Goal: Transaction & Acquisition: Book appointment/travel/reservation

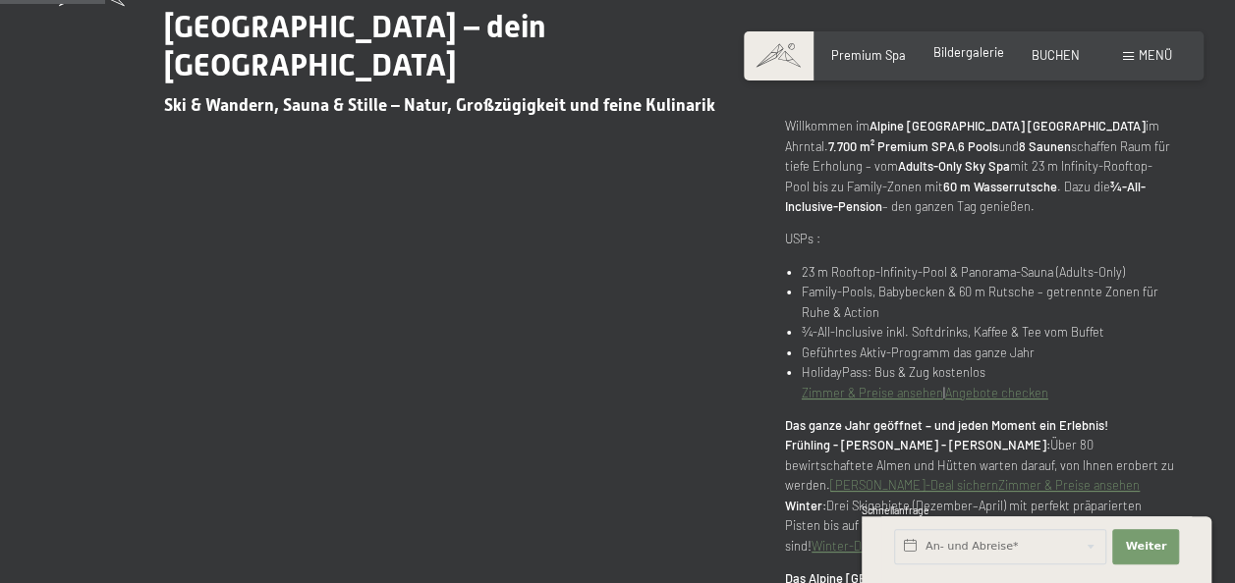
click at [978, 50] on span "Bildergalerie" at bounding box center [968, 52] width 71 height 16
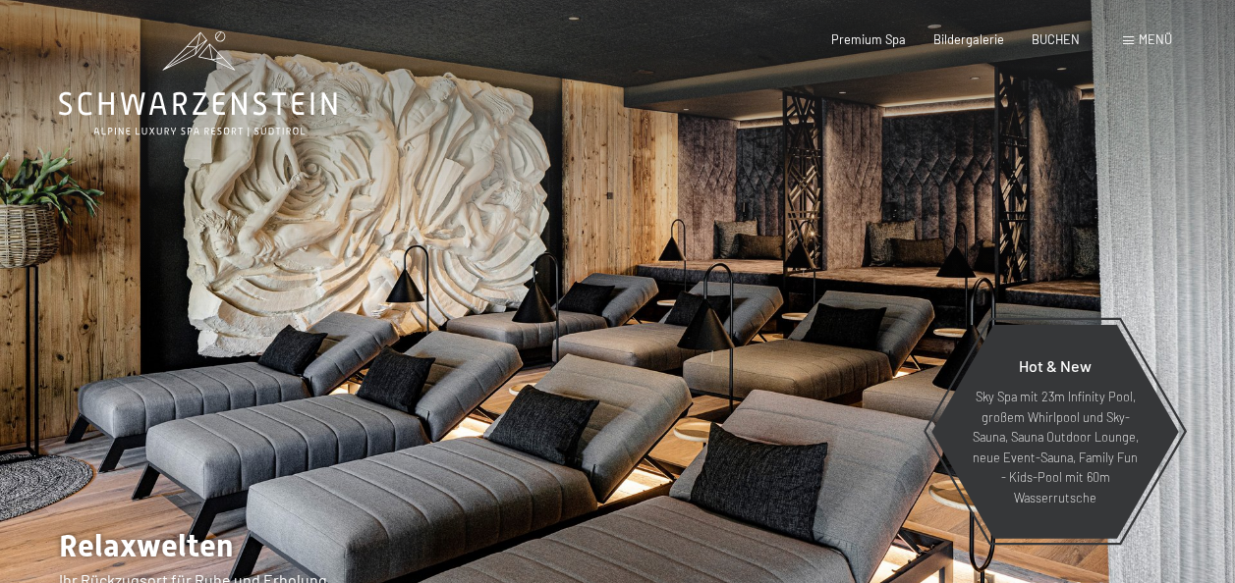
click at [1147, 31] on div "Buchen Anfragen Premium Spa Bildergalerie BUCHEN Menü DE IT EN Gutschein Bilder…" at bounding box center [973, 40] width 397 height 18
click at [1150, 34] on span "Menü" at bounding box center [1154, 39] width 33 height 16
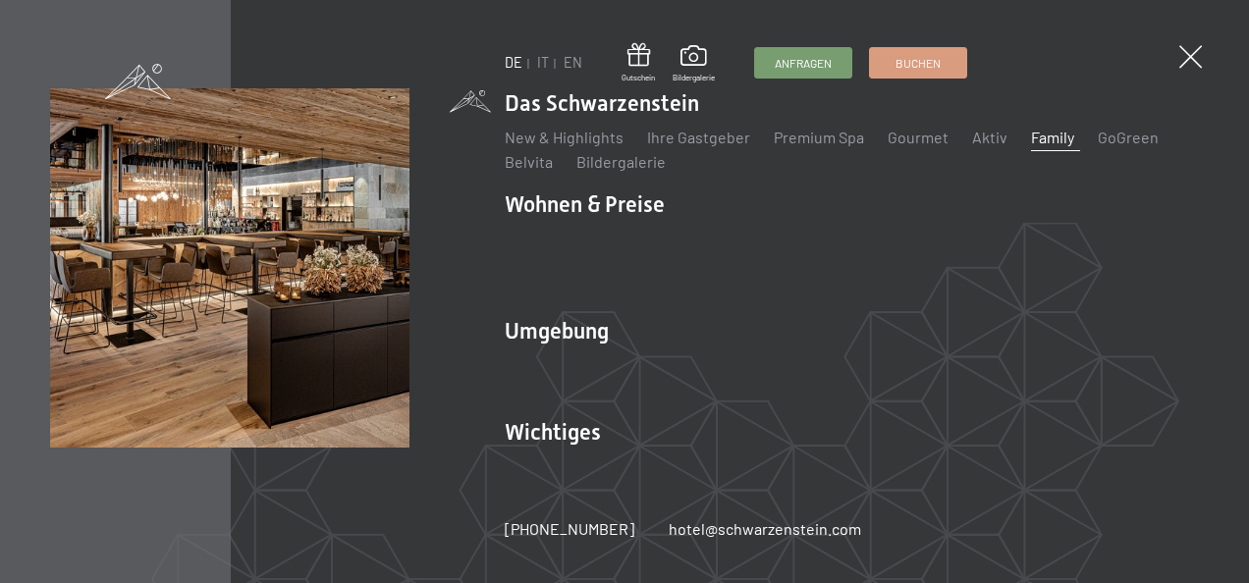
click at [1061, 146] on link "Family" at bounding box center [1052, 137] width 43 height 19
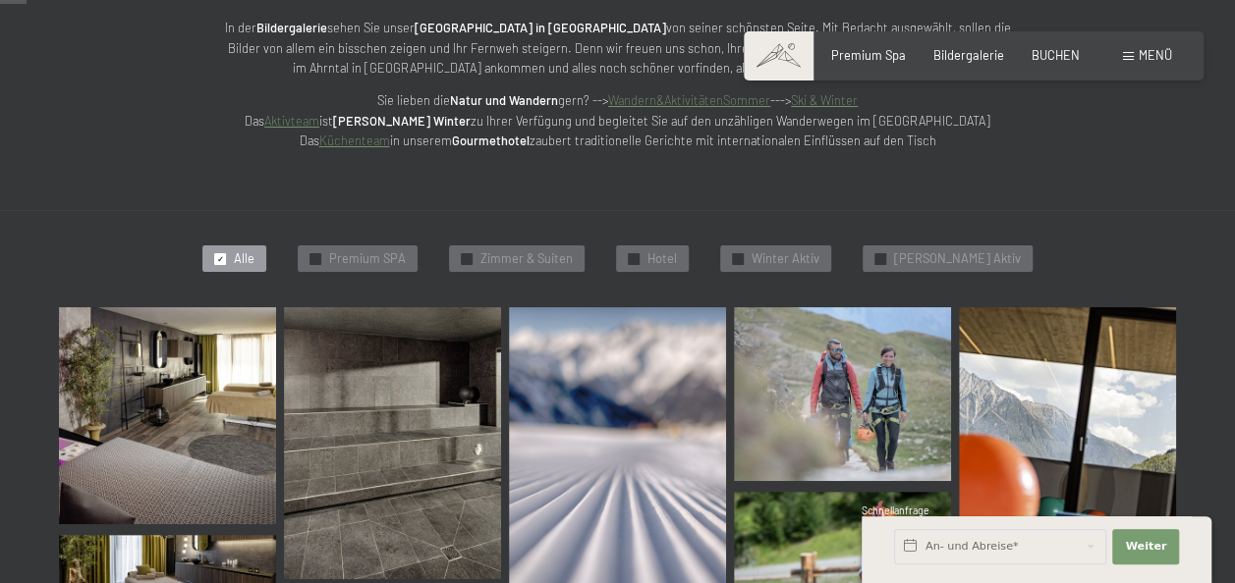
scroll to position [393, 0]
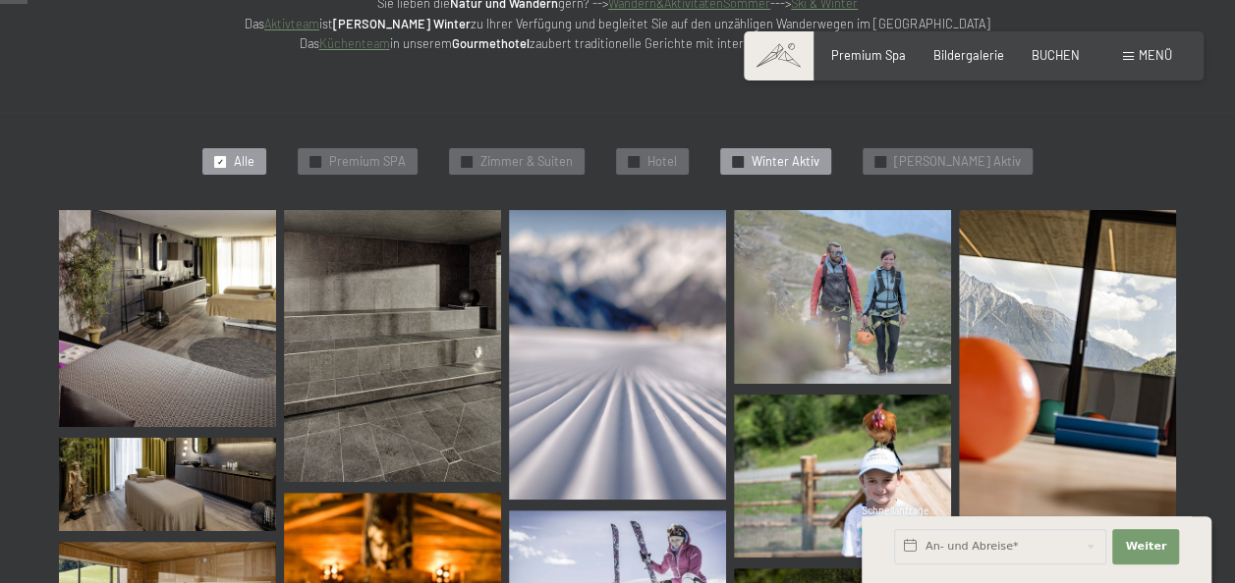
click at [816, 157] on span "Winter Aktiv" at bounding box center [785, 162] width 68 height 18
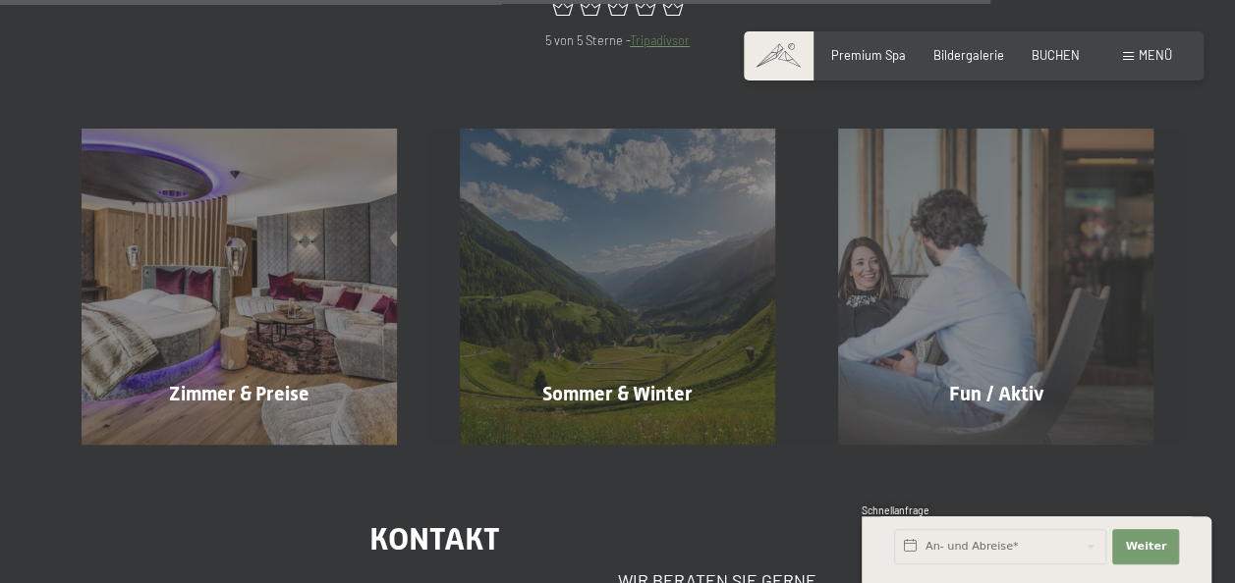
scroll to position [2332, 0]
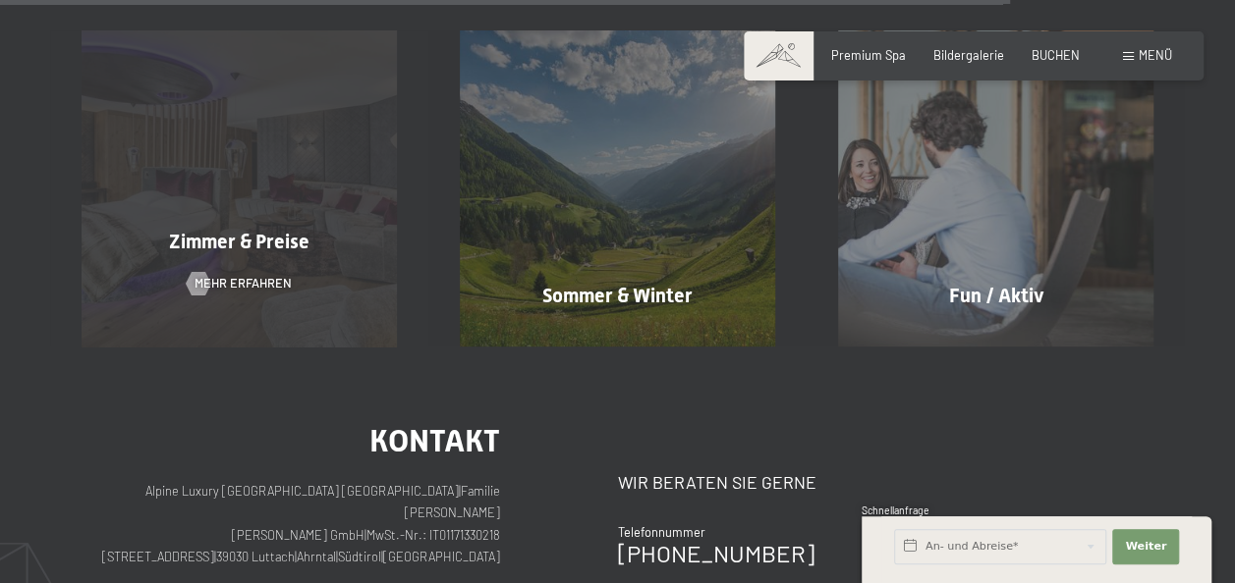
click at [295, 198] on div "Zimmer & Preise Mehr erfahren" at bounding box center [239, 187] width 378 height 315
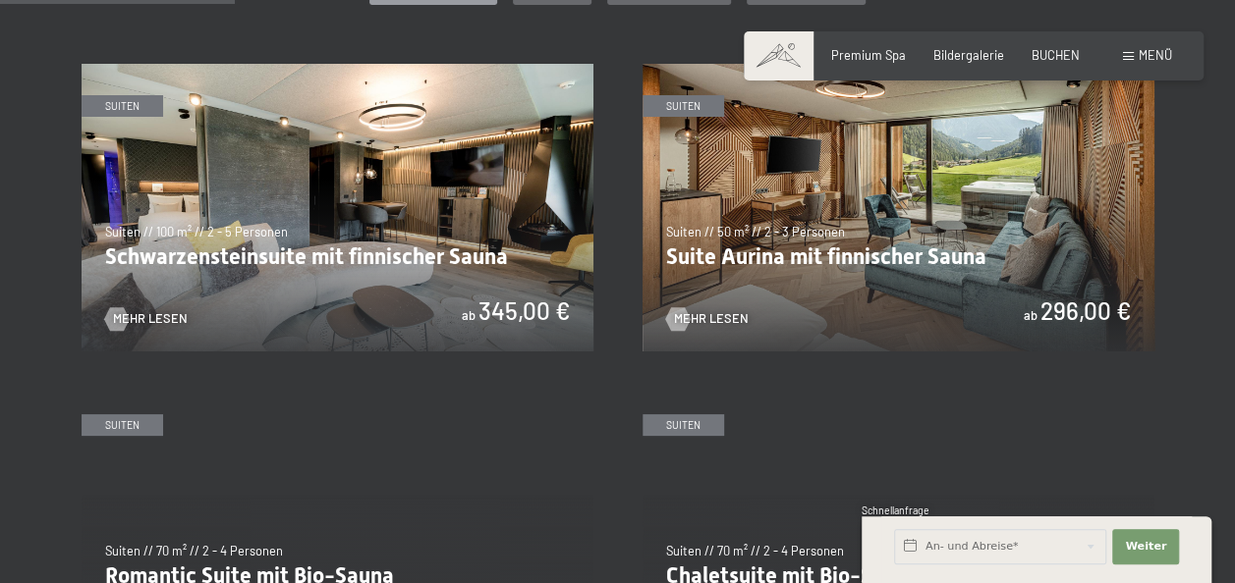
scroll to position [688, 0]
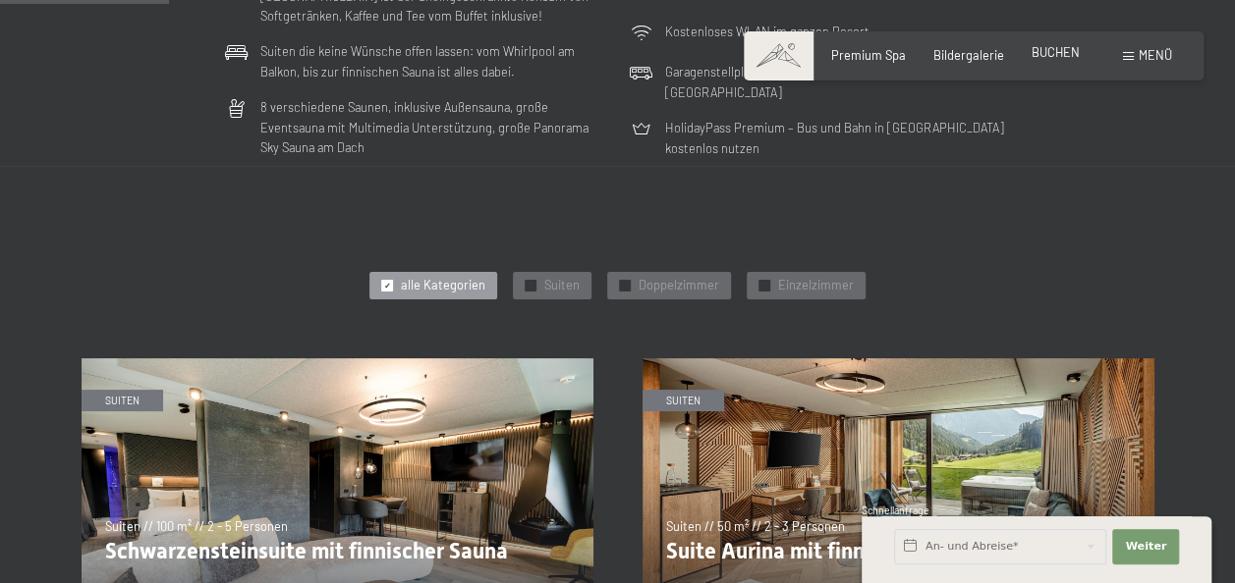
click at [1063, 53] on span "BUCHEN" at bounding box center [1055, 52] width 48 height 16
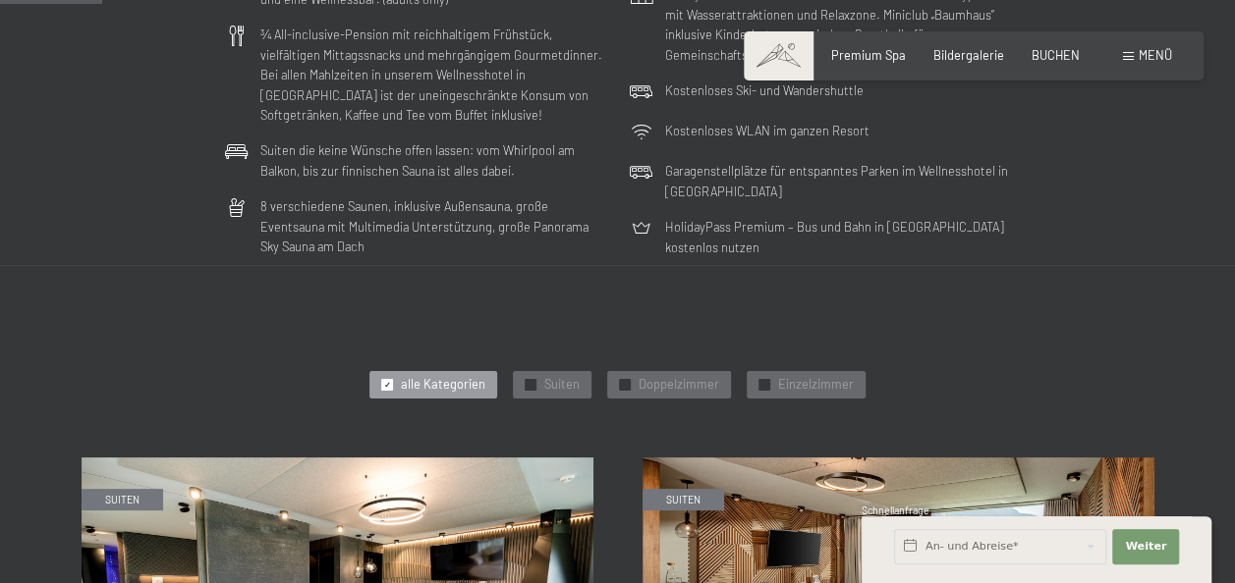
scroll to position [295, 0]
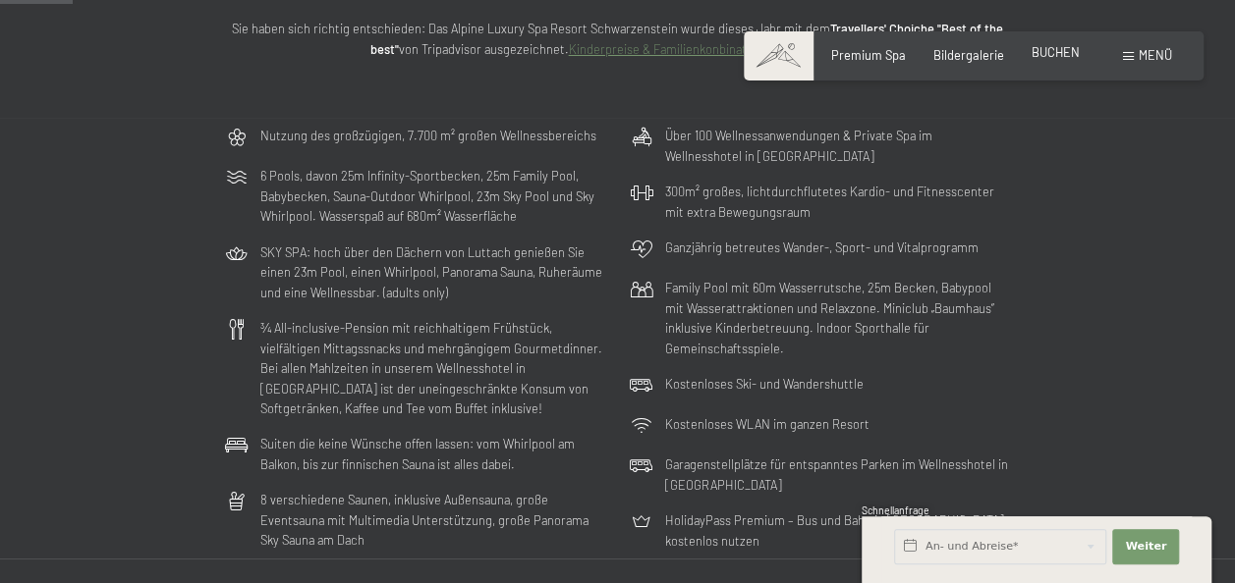
click at [1051, 59] on span "BUCHEN" at bounding box center [1055, 52] width 48 height 16
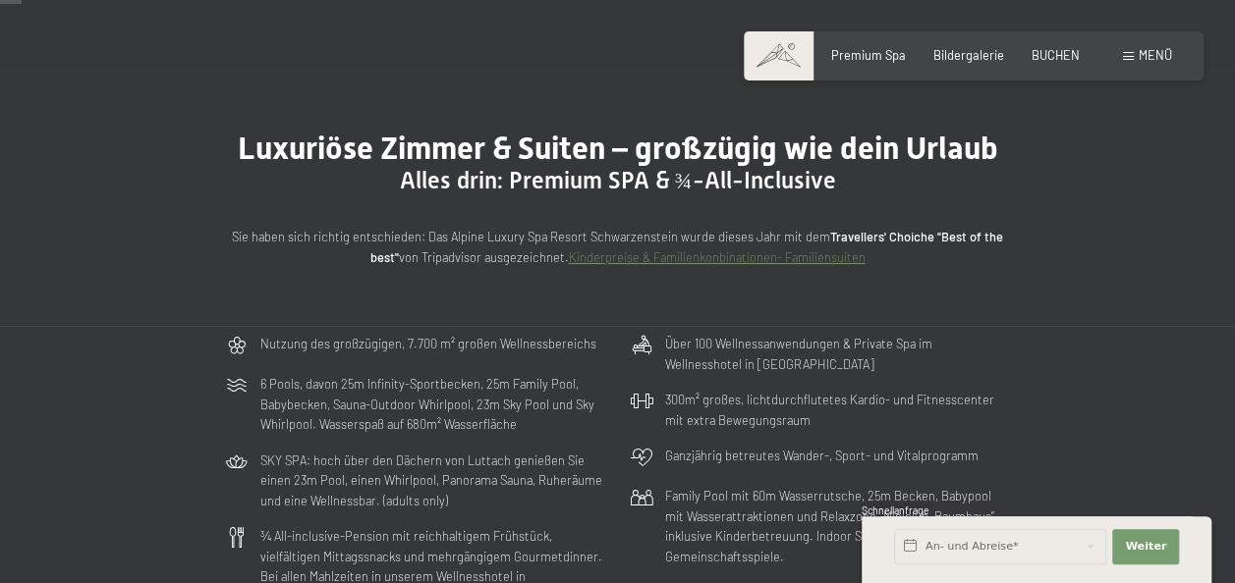
scroll to position [0, 0]
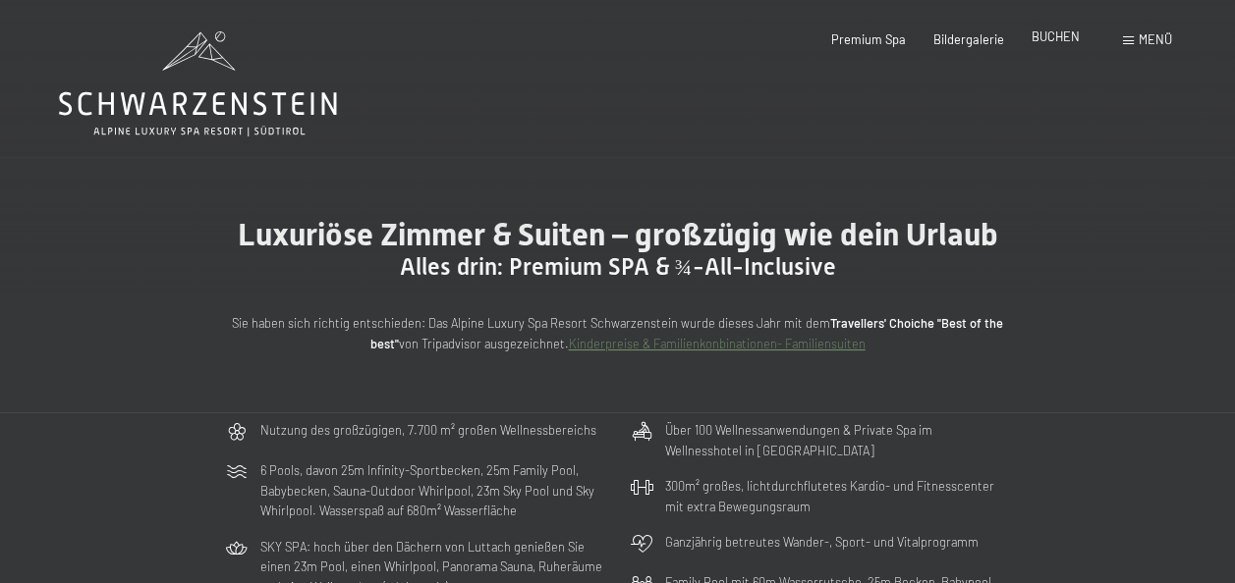
click at [1063, 43] on span "BUCHEN" at bounding box center [1055, 36] width 48 height 16
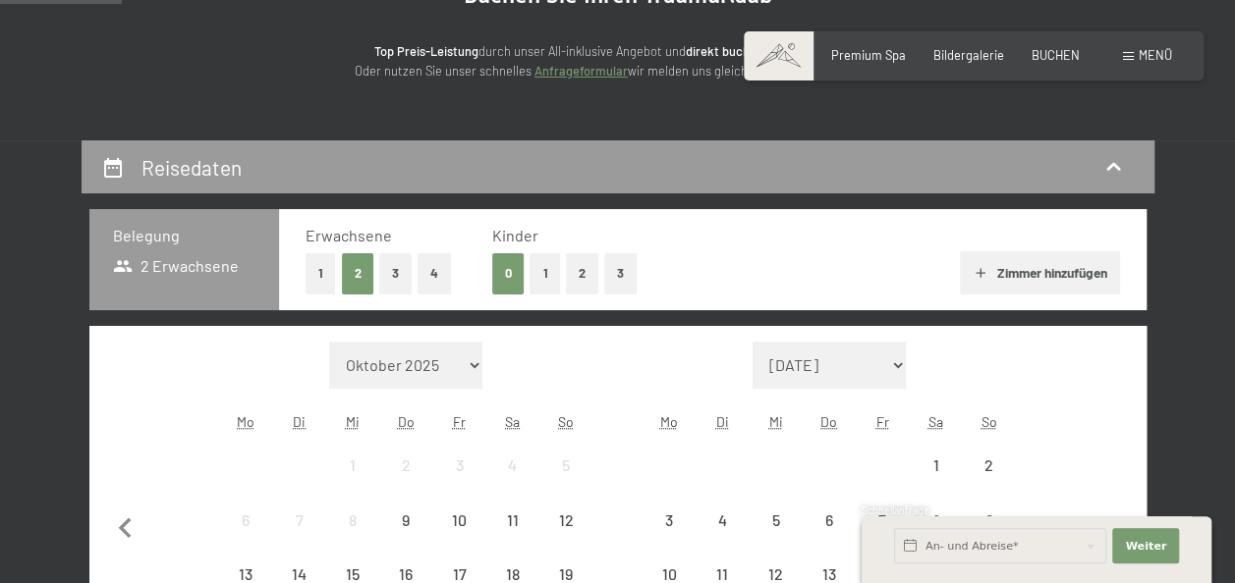
scroll to position [295, 0]
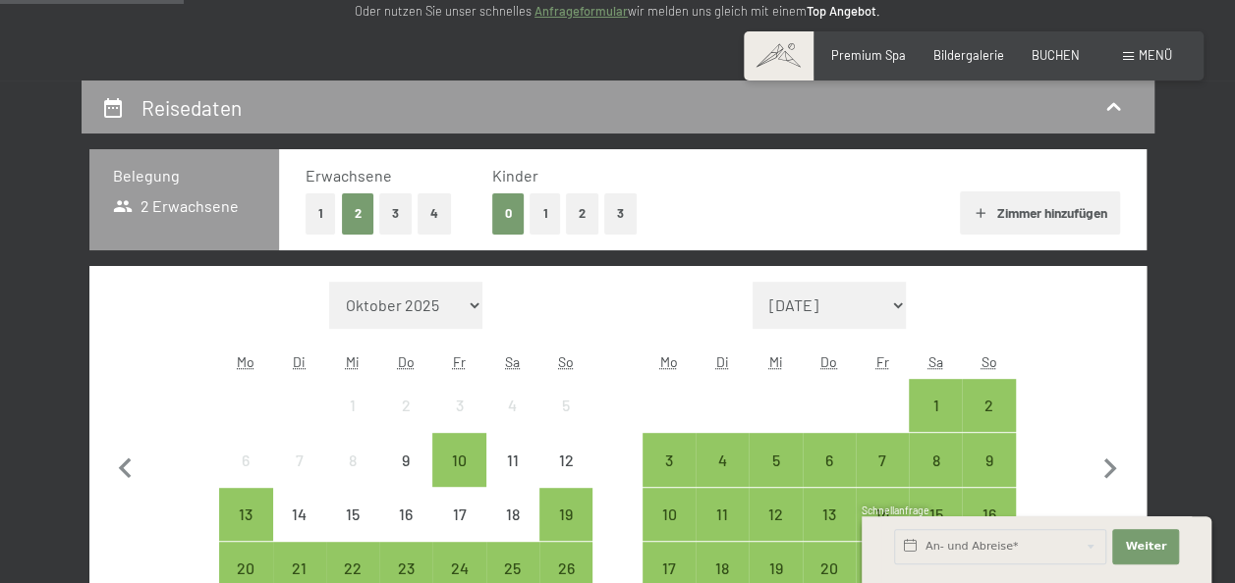
click at [547, 206] on button "1" at bounding box center [544, 214] width 30 height 40
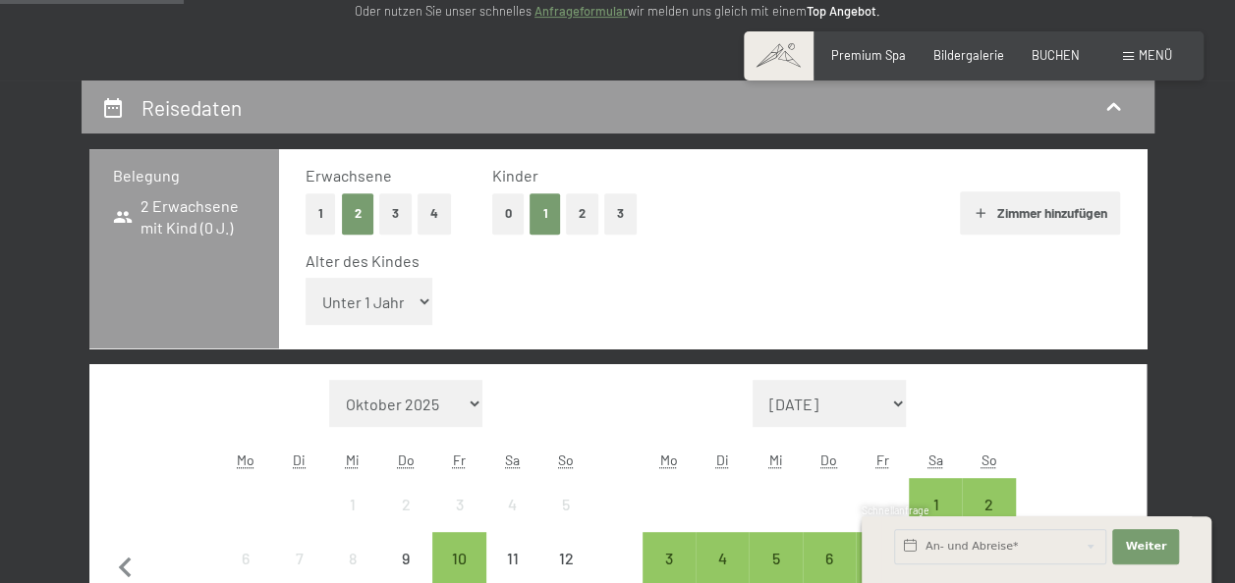
click at [425, 293] on select "Unter 1 Jahr 1 Jahr 2 Jahre 3 Jahre 4 Jahre 5 Jahre 6 Jahre 7 Jahre 8 Jahre 9 J…" at bounding box center [369, 301] width 128 height 47
select select "4"
click at [305, 278] on select "Unter 1 Jahr 1 Jahr 2 Jahre 3 Jahre 4 Jahre 5 Jahre 6 Jahre 7 Jahre 8 Jahre 9 J…" at bounding box center [369, 301] width 128 height 47
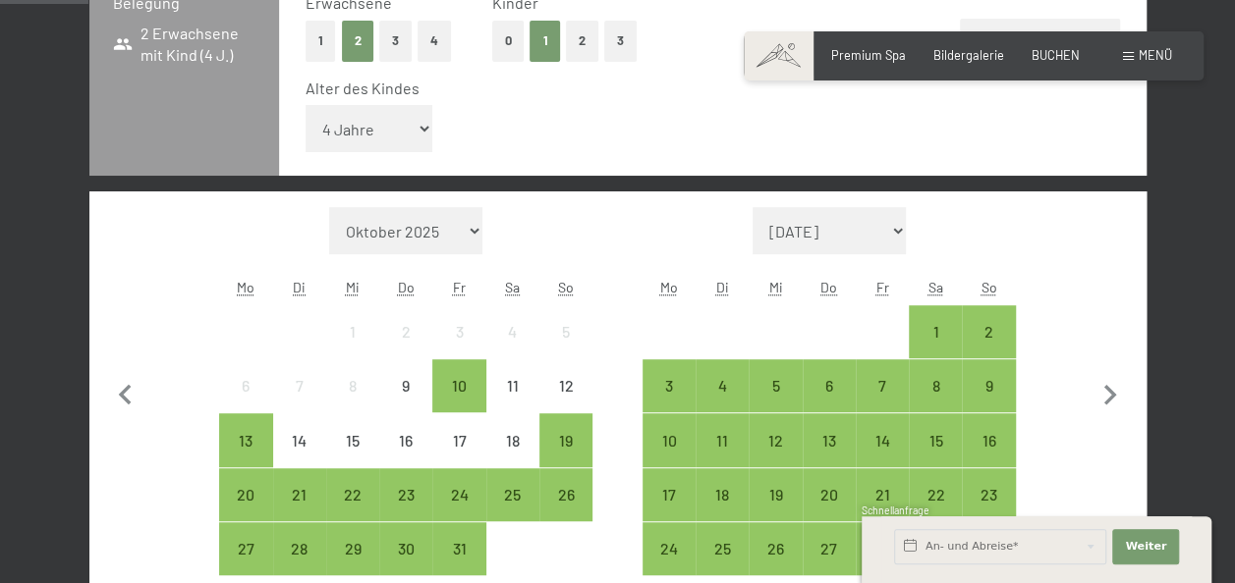
scroll to position [393, 0]
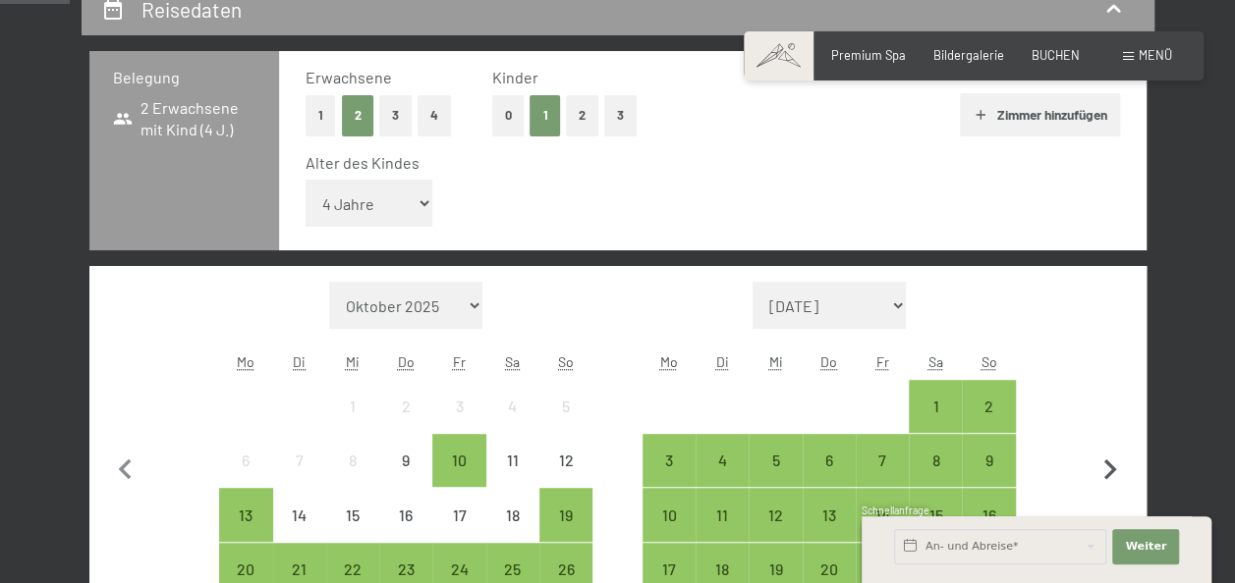
click at [1109, 459] on icon "button" at bounding box center [1109, 470] width 41 height 41
select select "[DATE]"
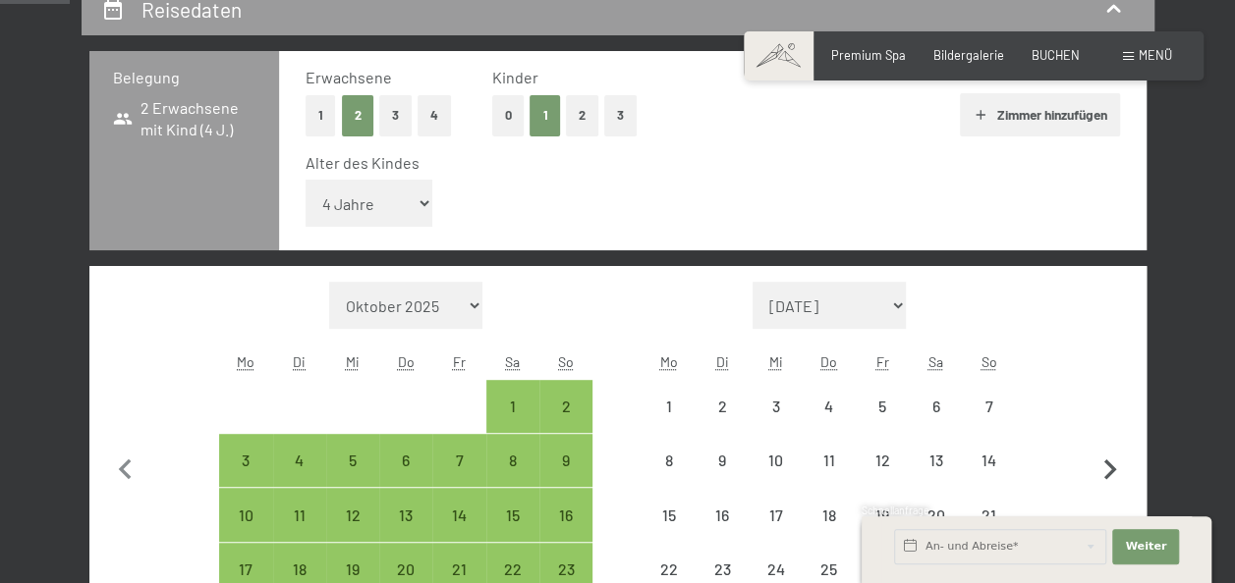
click at [1109, 459] on icon "button" at bounding box center [1109, 470] width 41 height 41
select select "[DATE]"
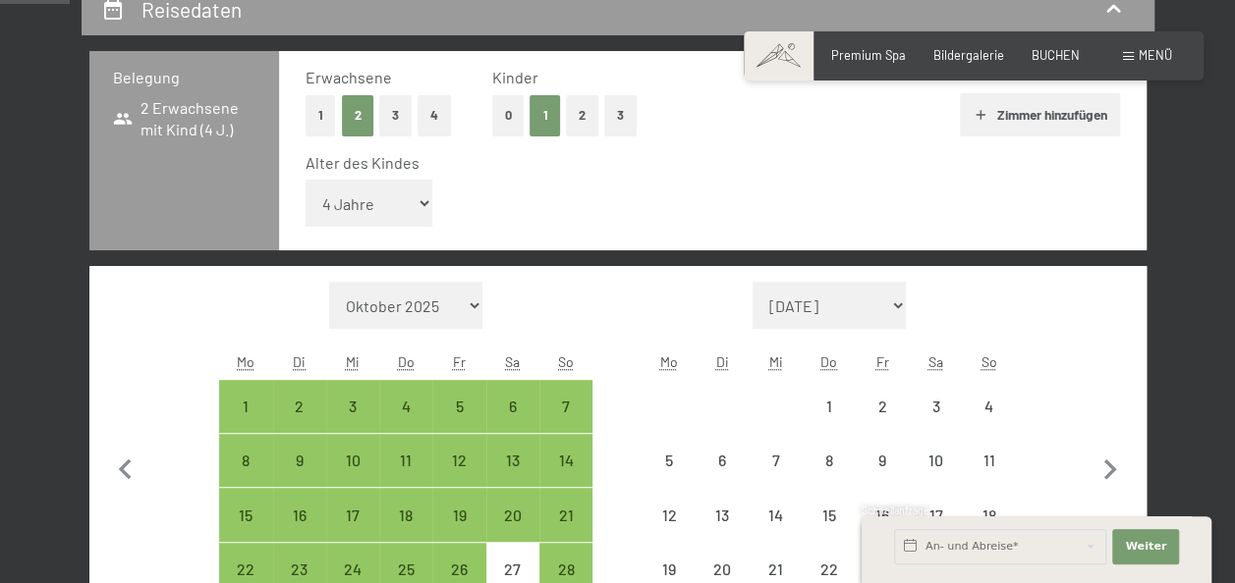
select select "[DATE]"
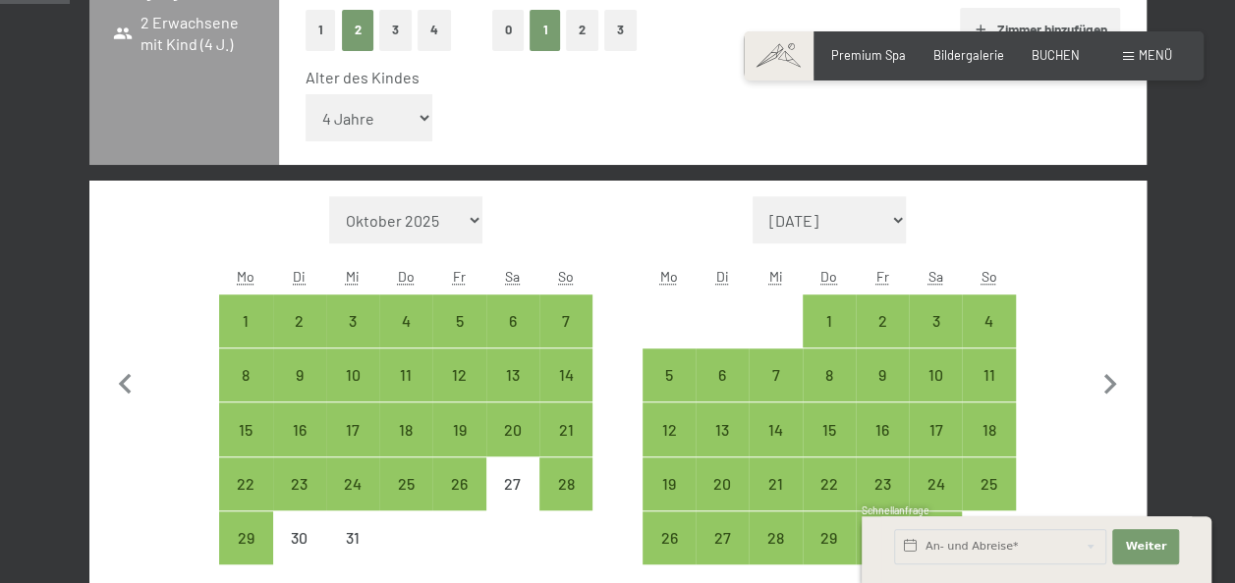
scroll to position [589, 0]
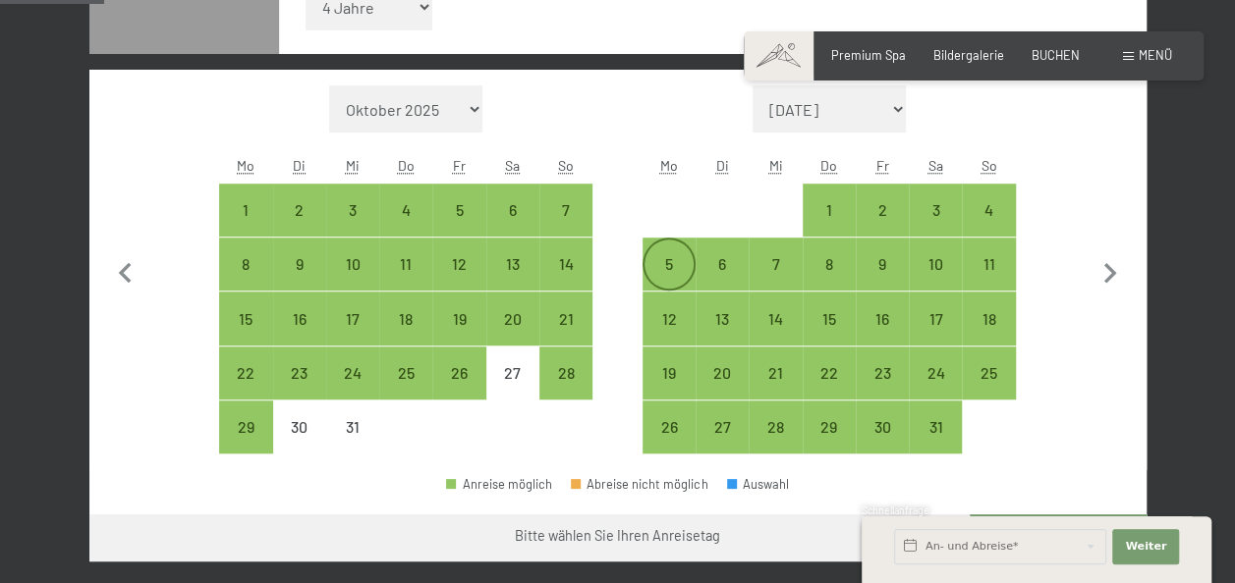
click at [668, 261] on div "5" at bounding box center [668, 280] width 49 height 49
select select "[DATE]"
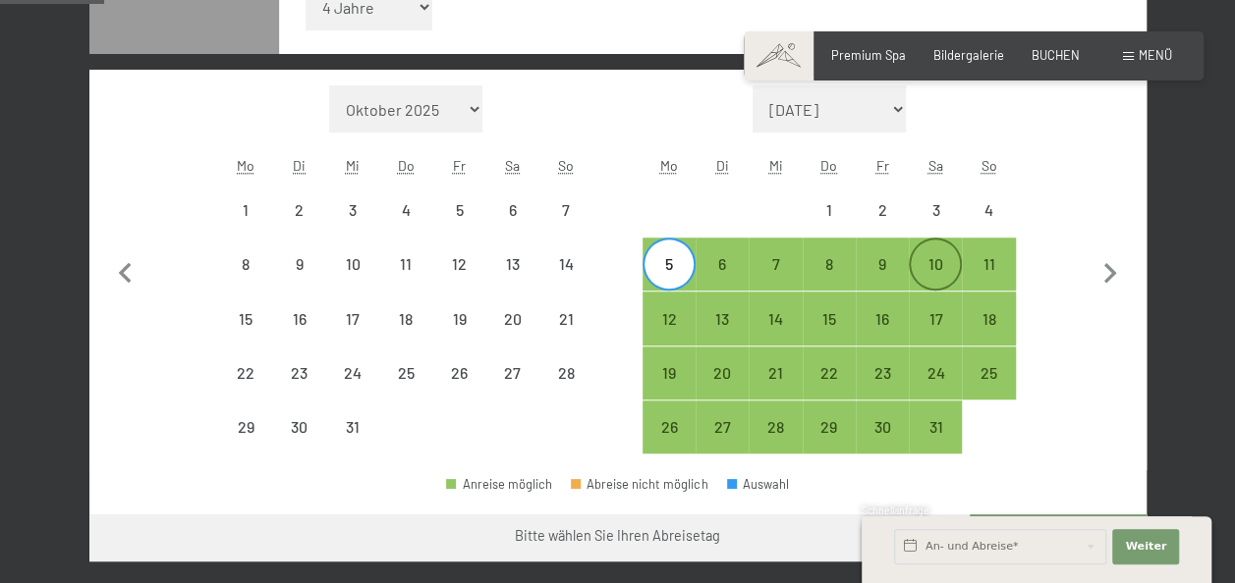
click at [933, 257] on div "10" at bounding box center [935, 280] width 49 height 49
select select "2025-12-01"
select select "2026-01-01"
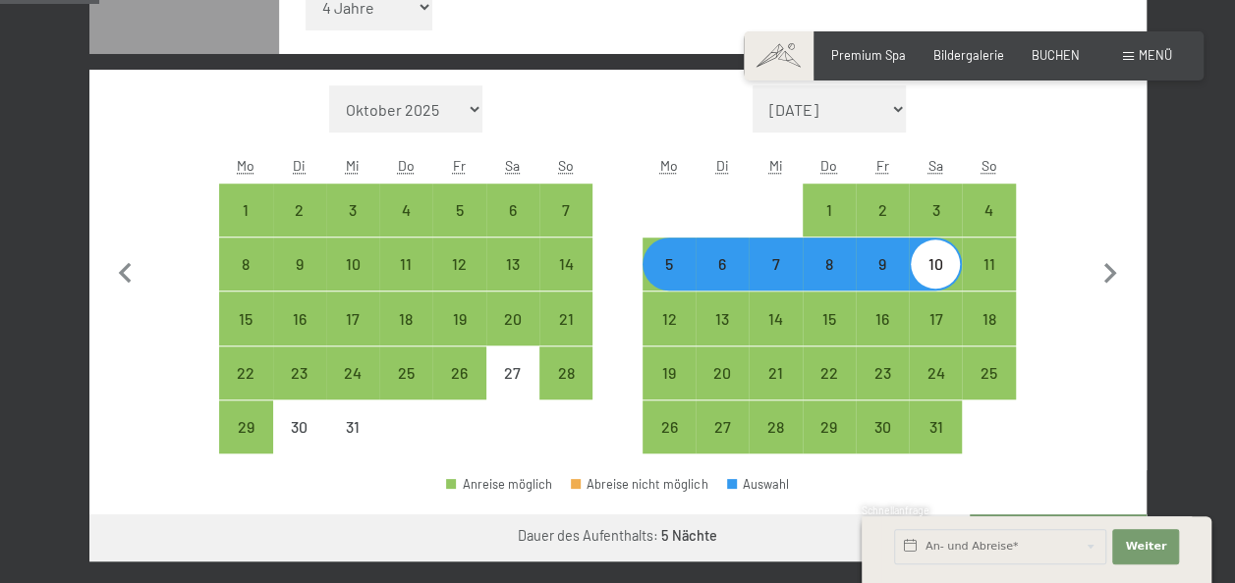
scroll to position [688, 0]
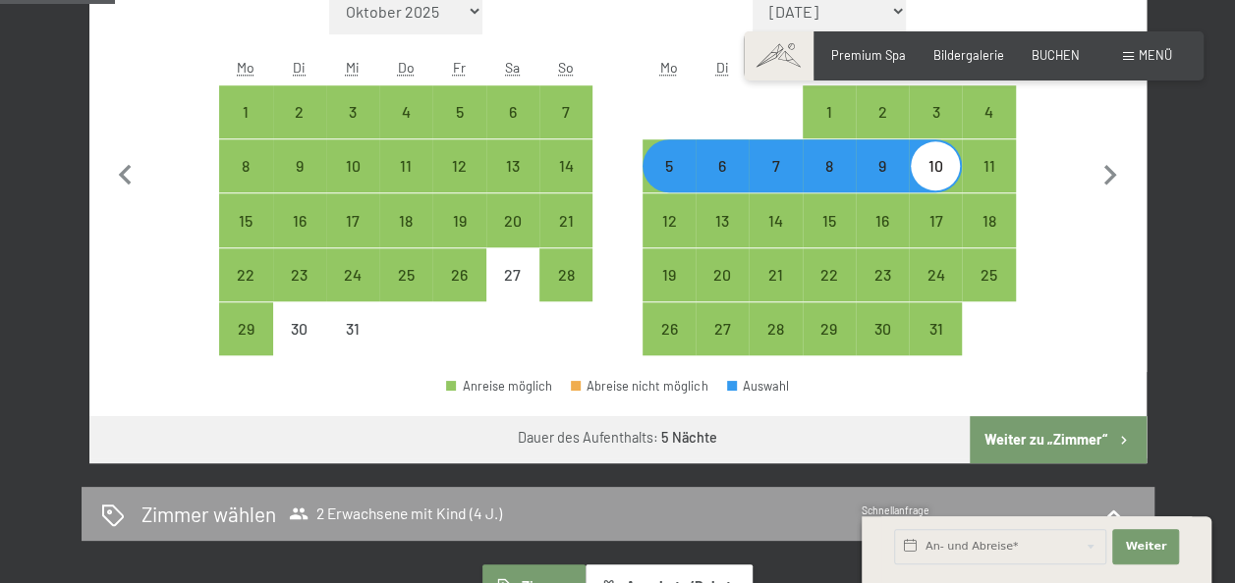
click at [1051, 433] on button "Weiter zu „Zimmer“" at bounding box center [1058, 439] width 176 height 47
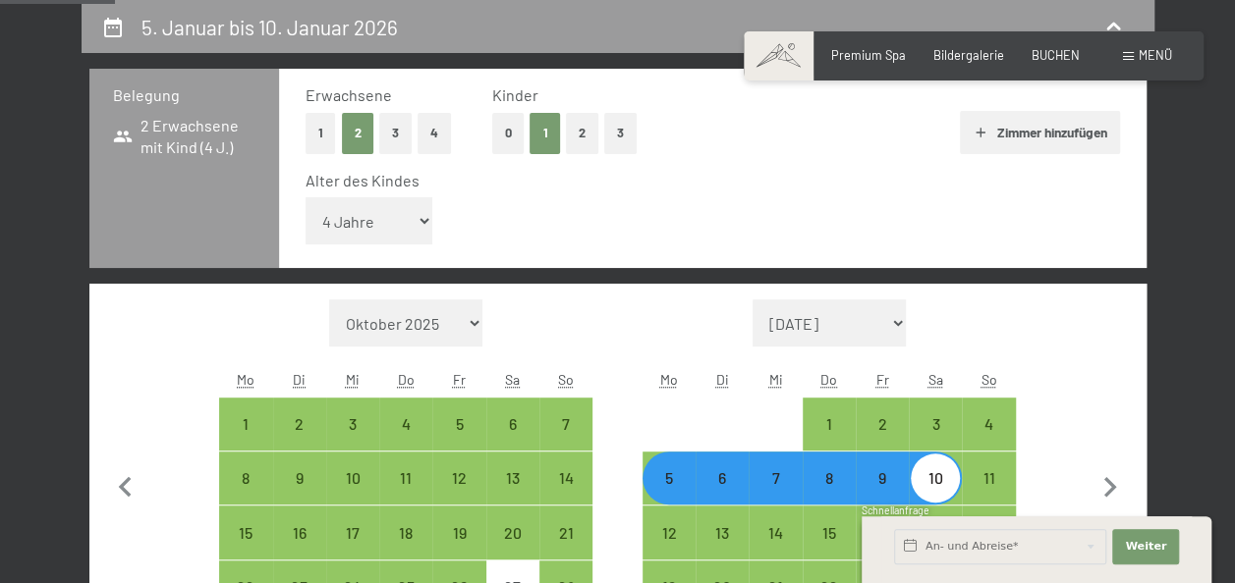
select select "2025-12-01"
select select "2026-01-01"
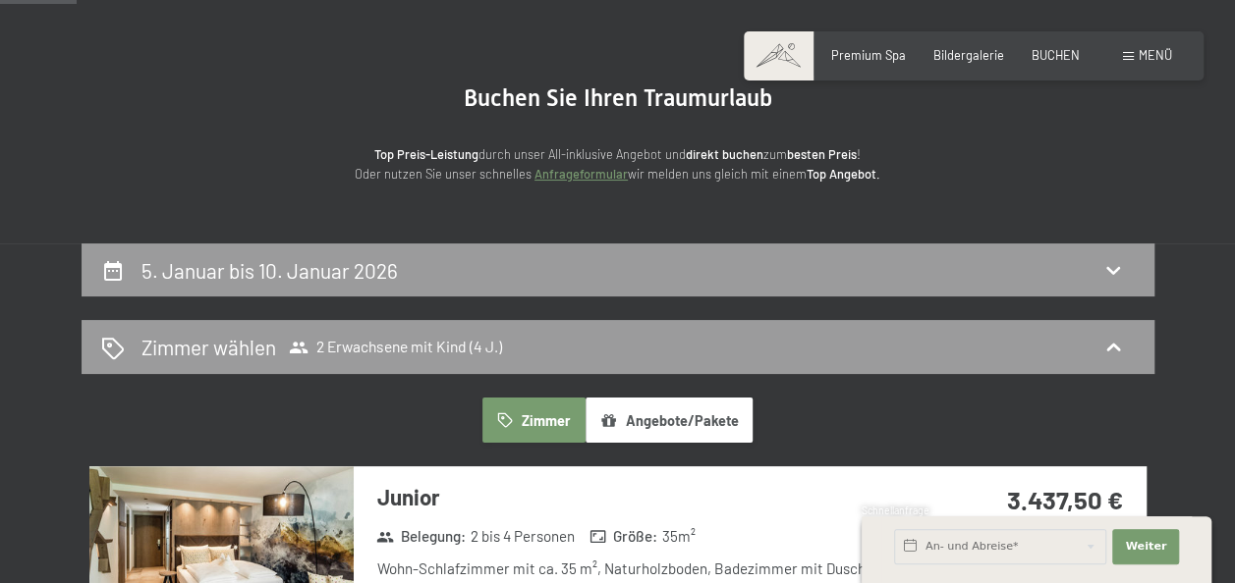
scroll to position [98, 0]
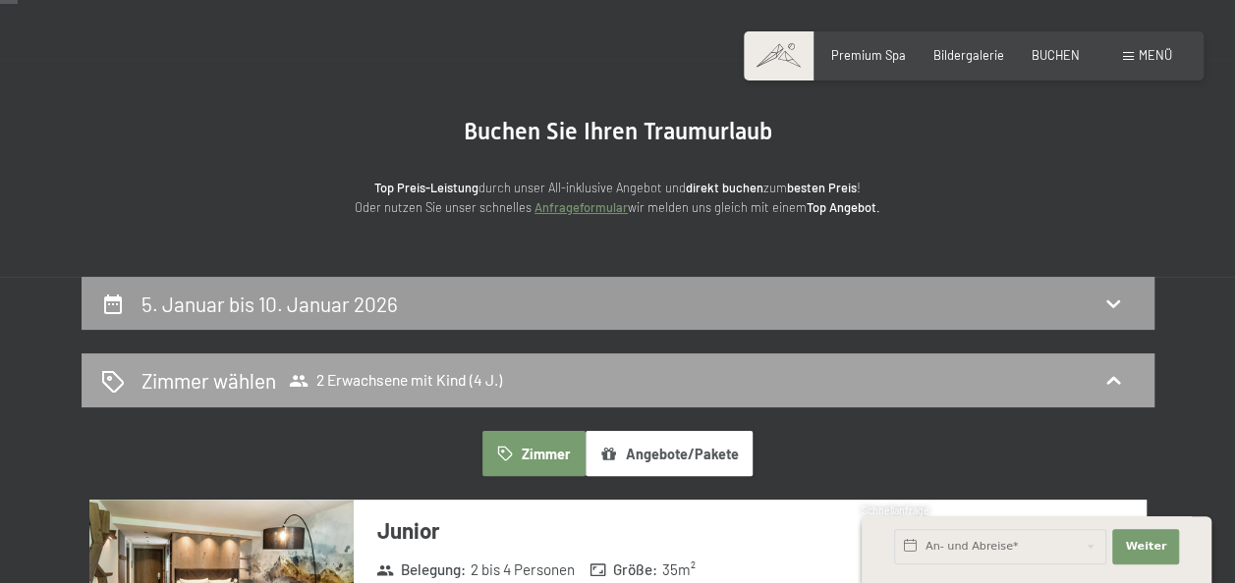
click at [1118, 374] on icon at bounding box center [1113, 381] width 24 height 24
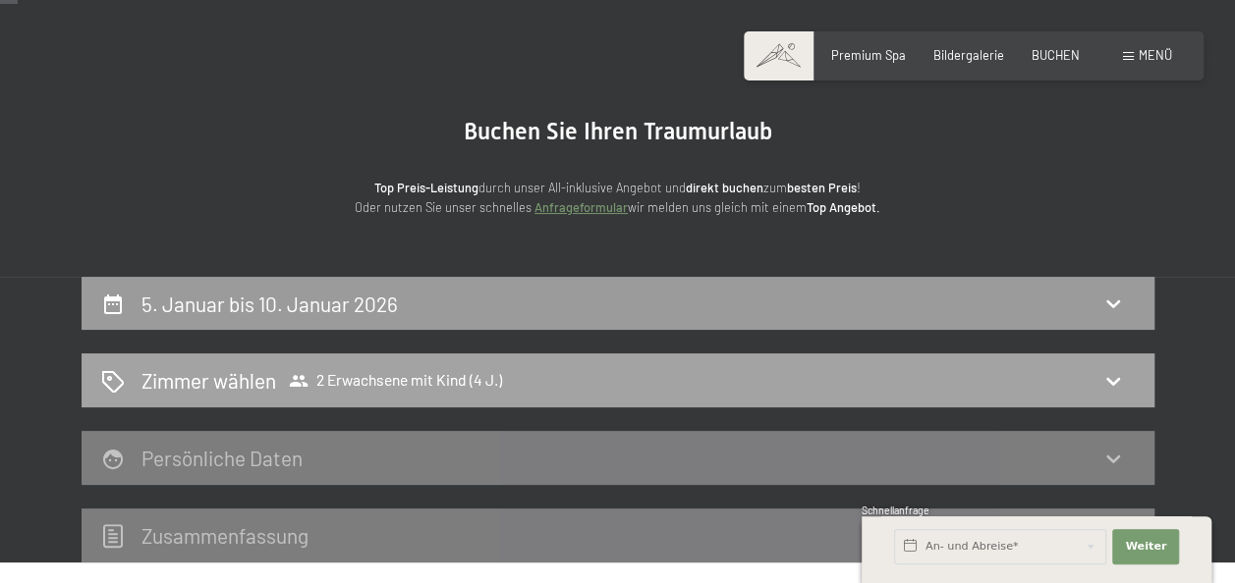
click at [741, 363] on div "Zimmer wählen 2 Erwachsene mit Kind (4 J.)" at bounding box center [618, 381] width 1073 height 54
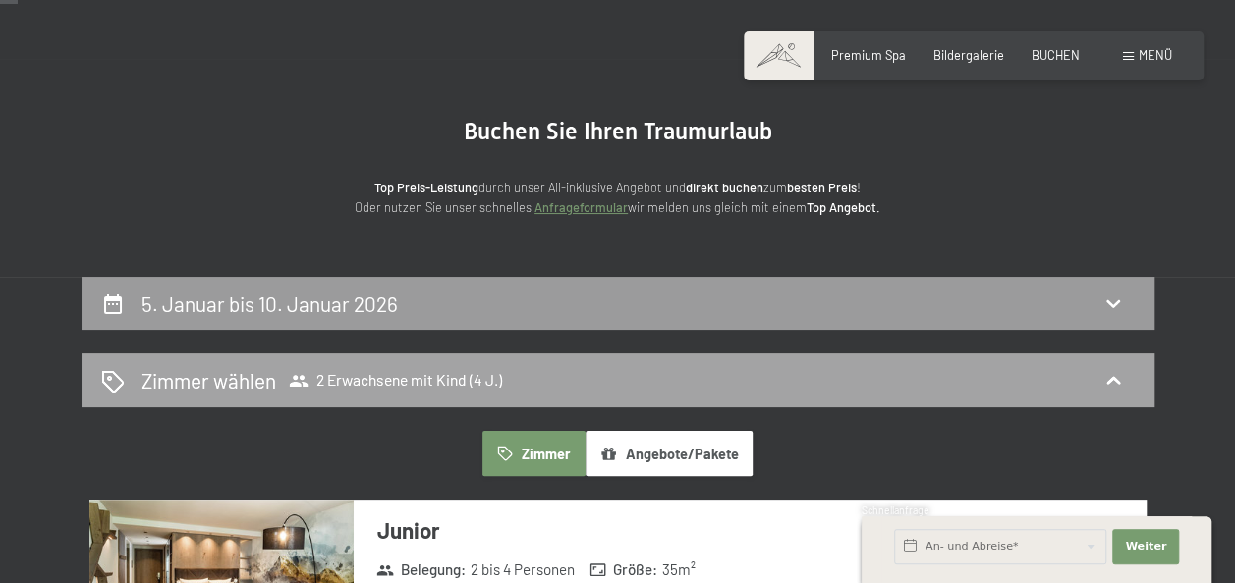
click at [741, 363] on div "Zimmer wählen 2 Erwachsene mit Kind (4 J.)" at bounding box center [618, 381] width 1073 height 54
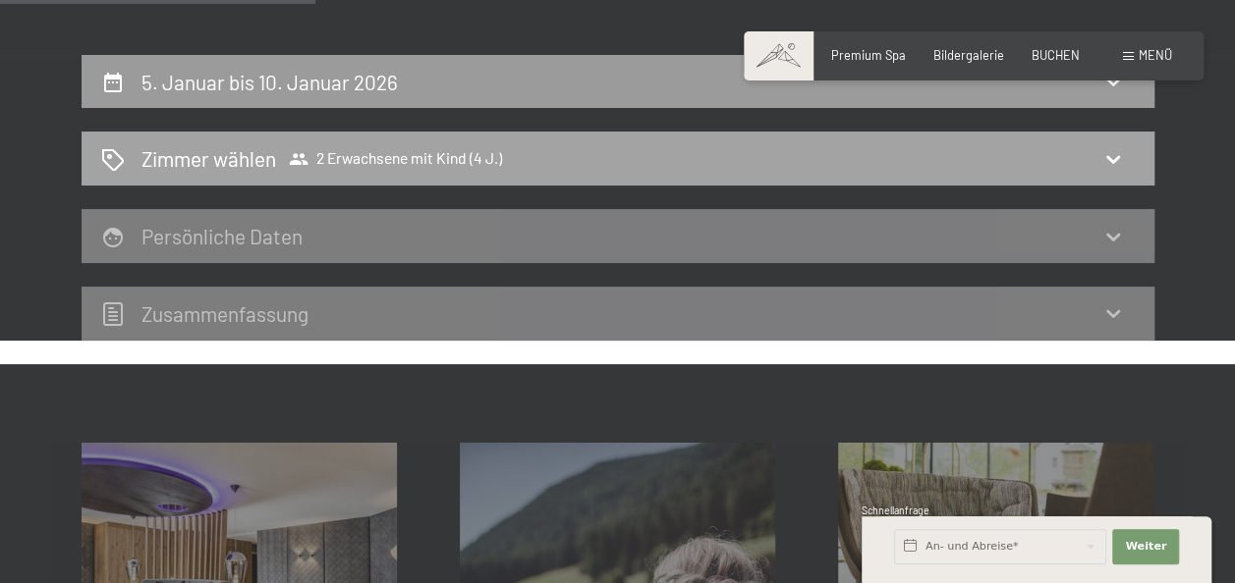
scroll to position [295, 0]
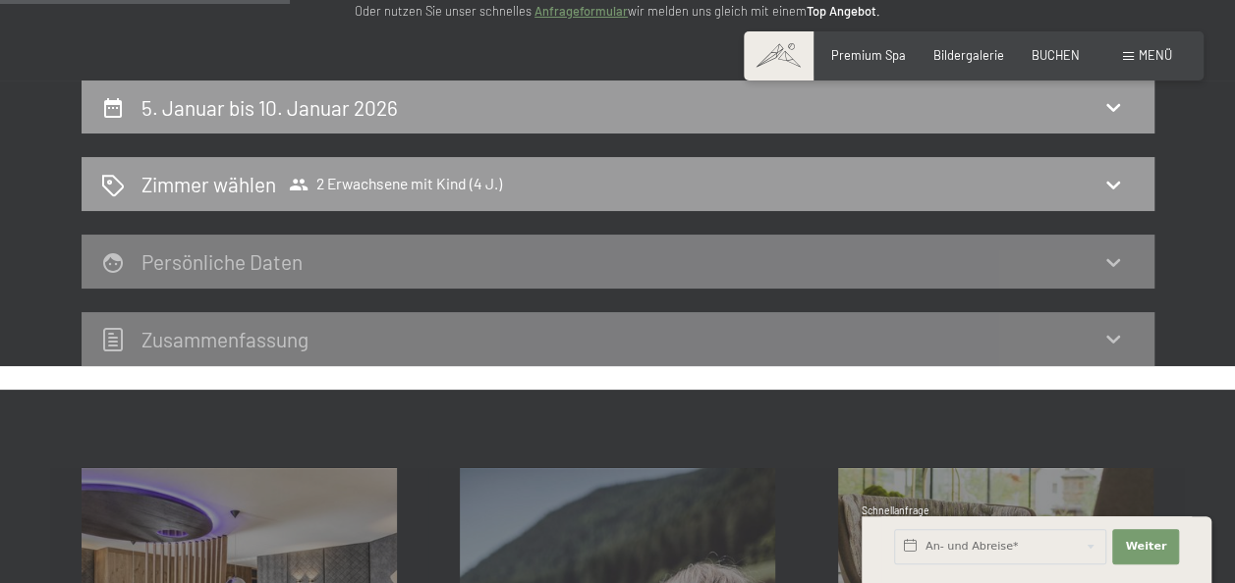
click at [1118, 274] on div "Persönliche Daten" at bounding box center [617, 262] width 1033 height 28
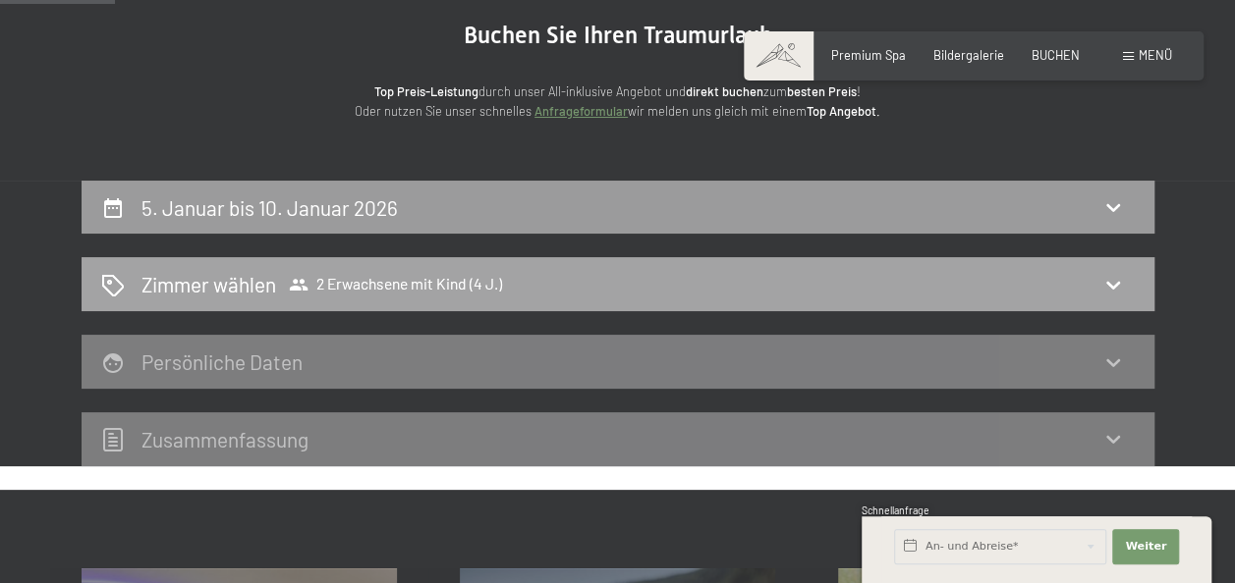
scroll to position [98, 0]
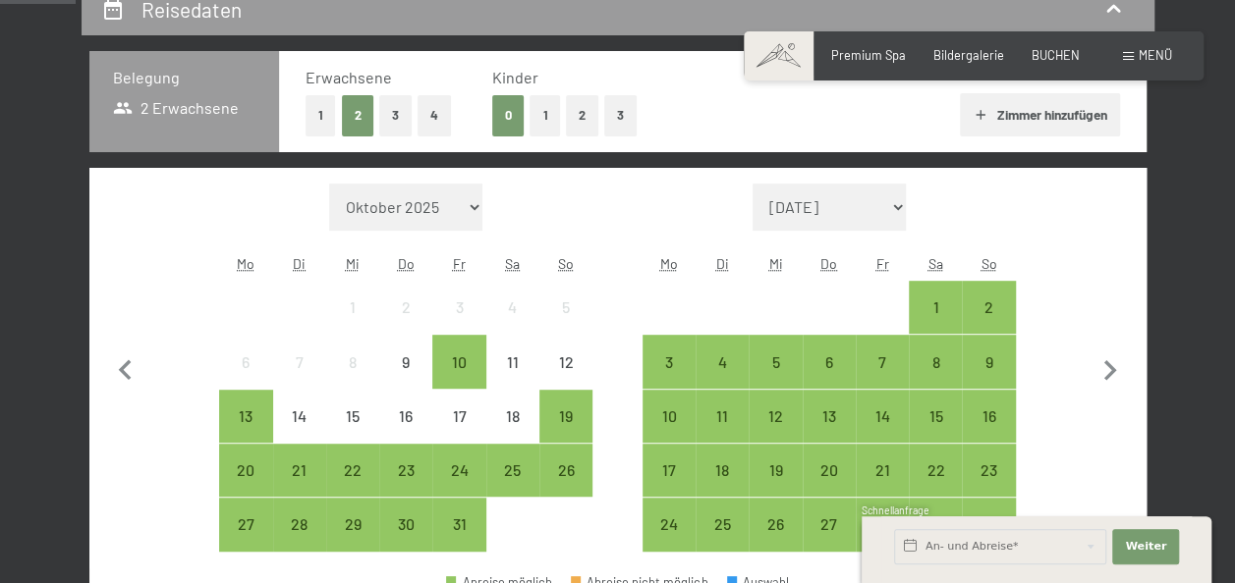
scroll to position [491, 0]
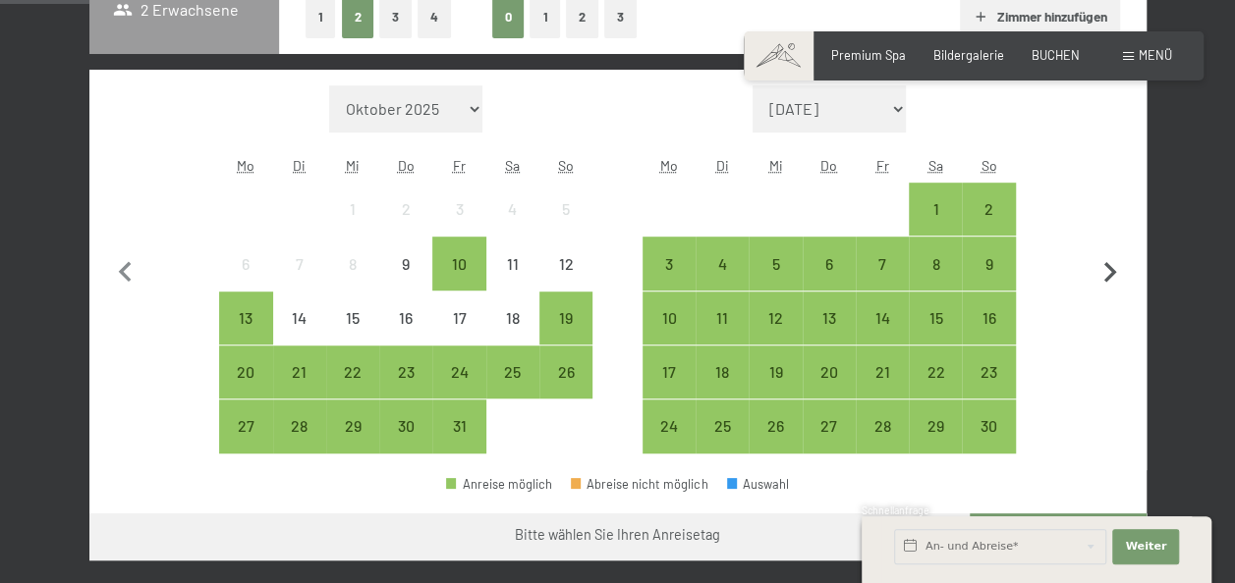
click at [1112, 267] on icon "button" at bounding box center [1109, 272] width 41 height 41
select select "[DATE]"
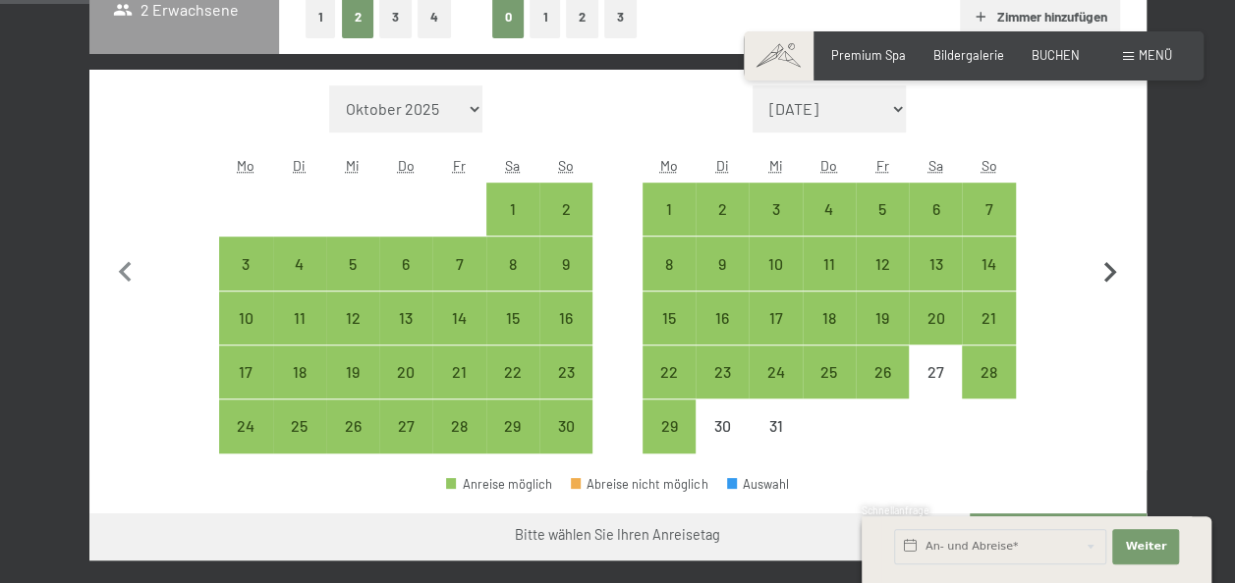
click at [1110, 268] on icon "button" at bounding box center [1110, 272] width 13 height 21
select select "[DATE]"
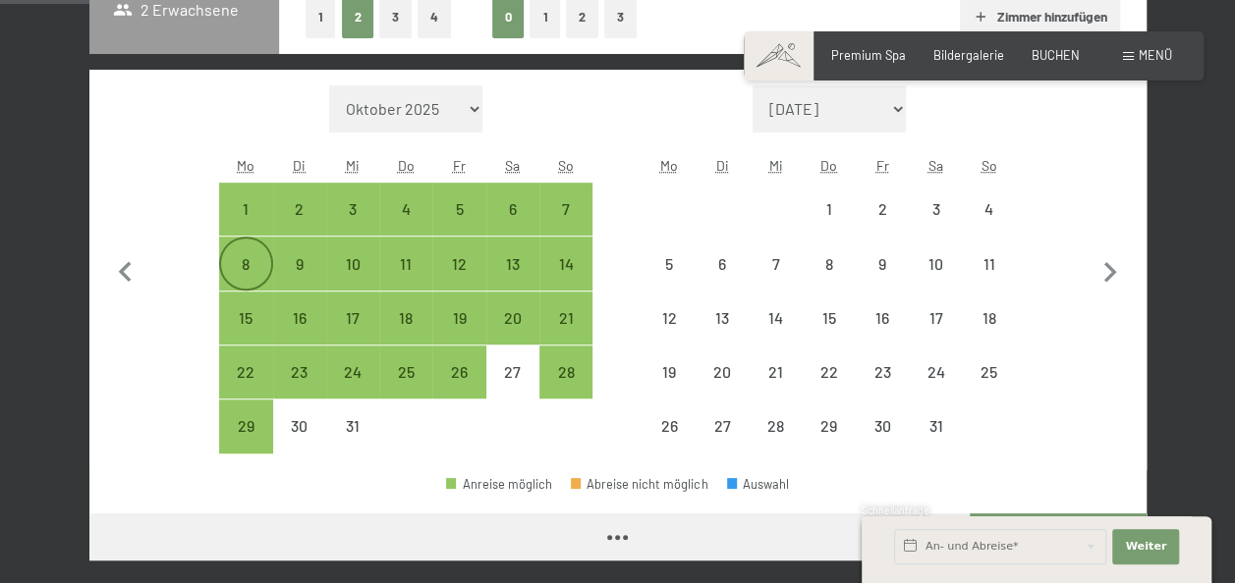
select select "[DATE]"
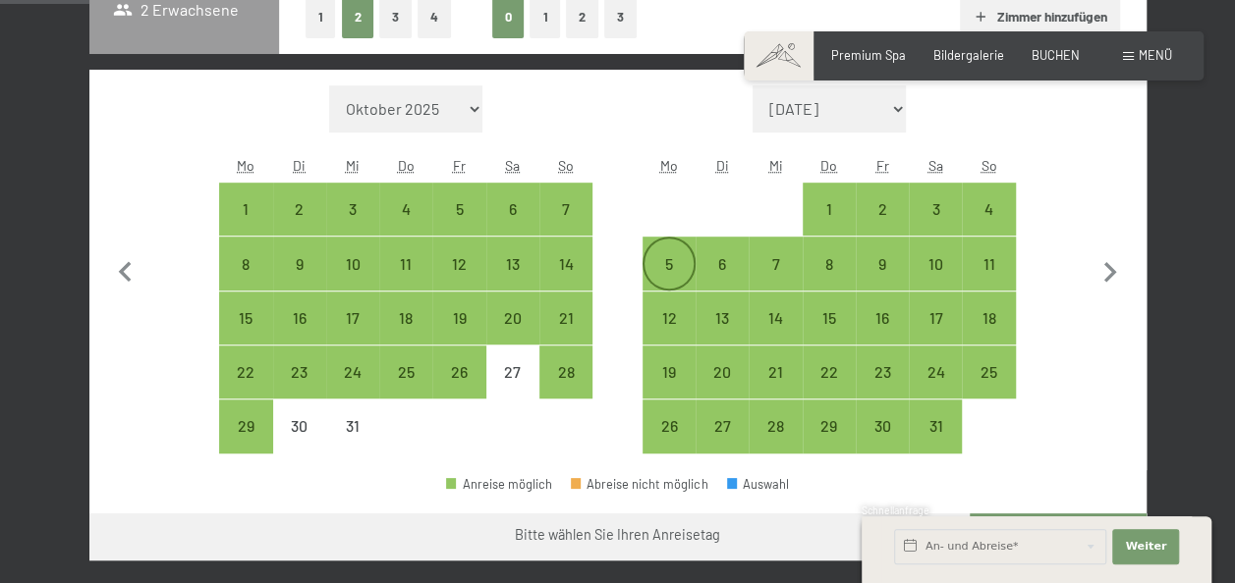
click at [675, 256] on div "5" at bounding box center [668, 280] width 49 height 49
select select "[DATE]"
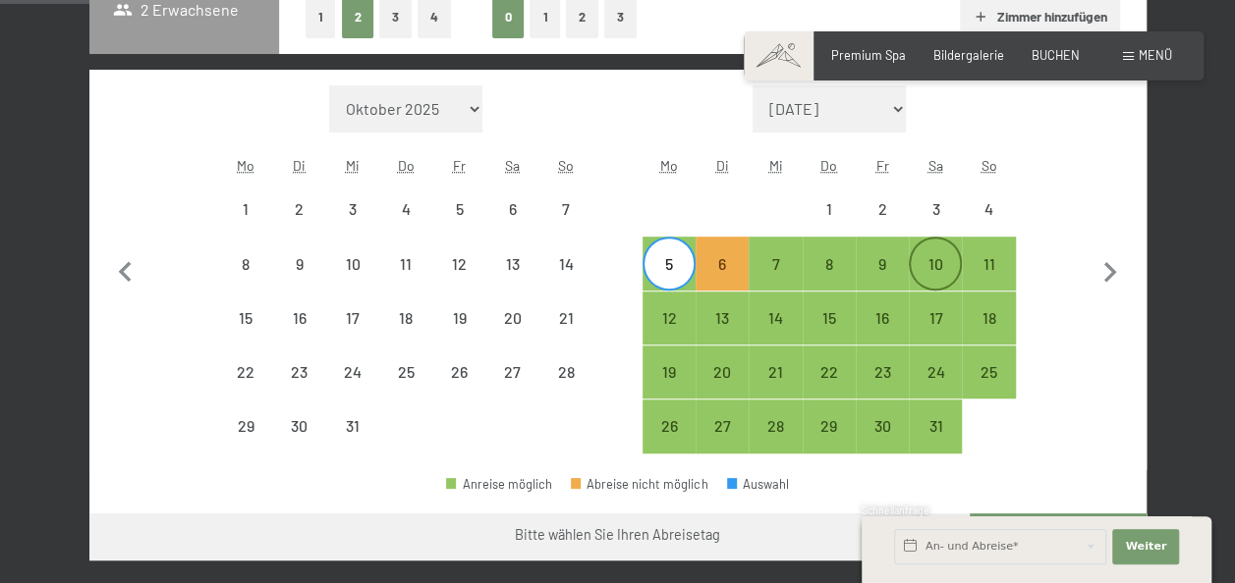
click at [933, 269] on div "10" at bounding box center [935, 280] width 49 height 49
select select "[DATE]"
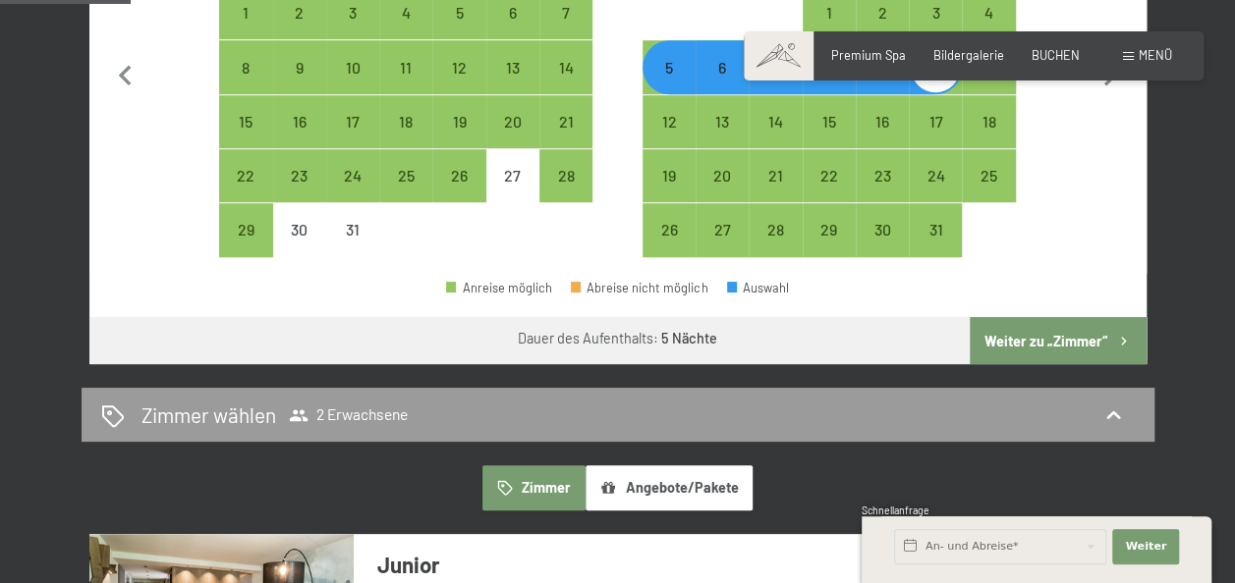
click at [1026, 342] on button "Weiter zu „Zimmer“" at bounding box center [1058, 340] width 176 height 47
select select "[DATE]"
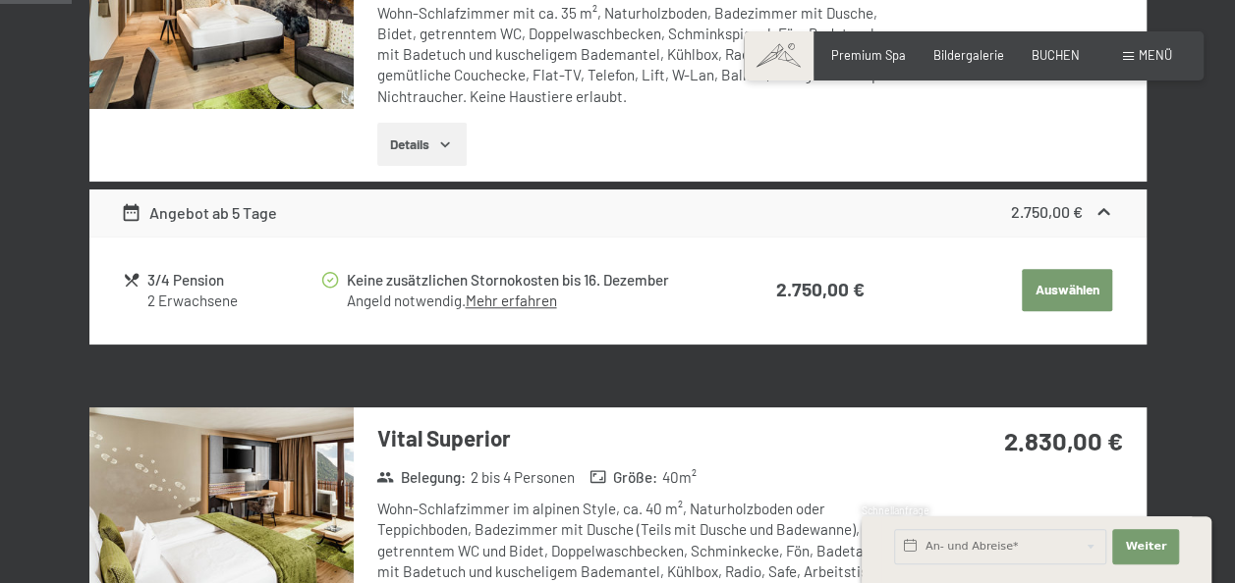
scroll to position [375, 0]
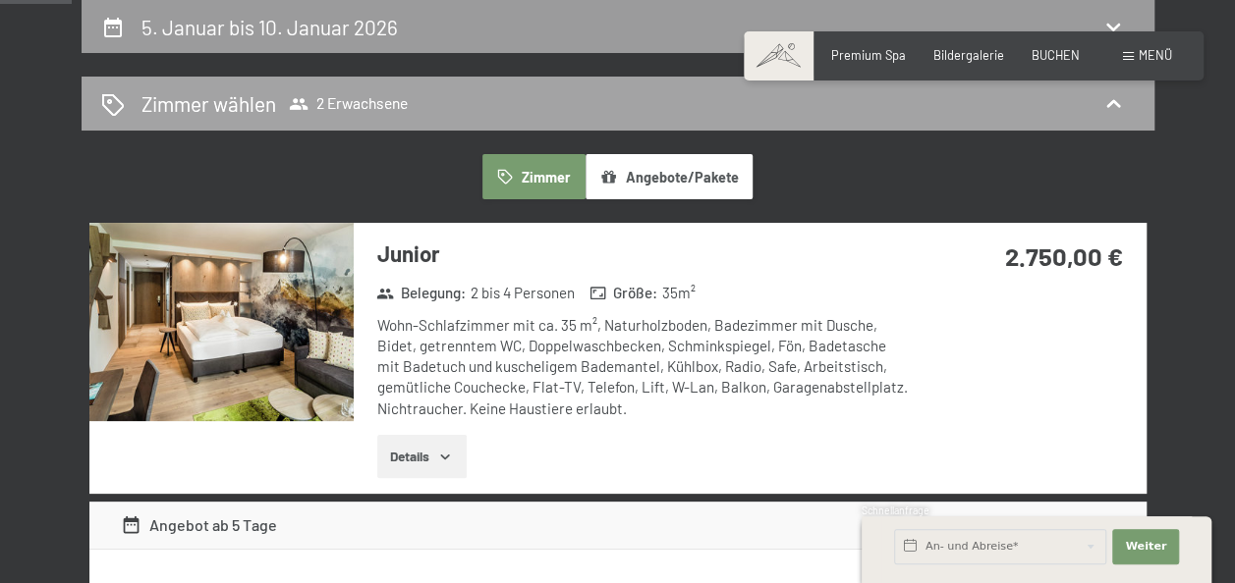
click at [1115, 98] on icon at bounding box center [1113, 104] width 24 height 24
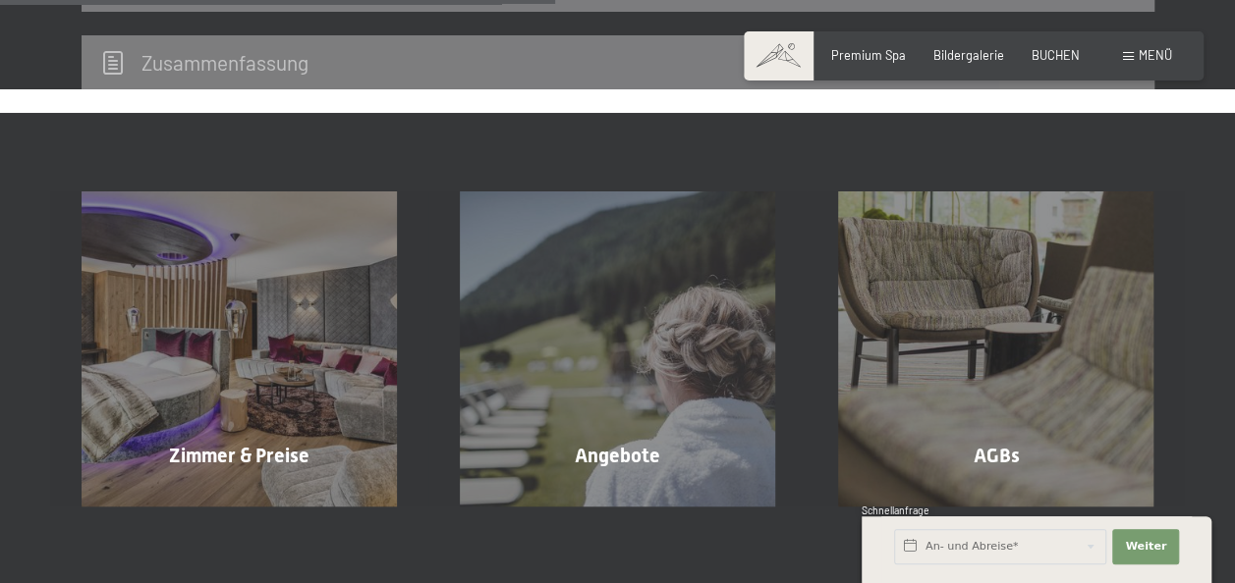
scroll to position [277, 0]
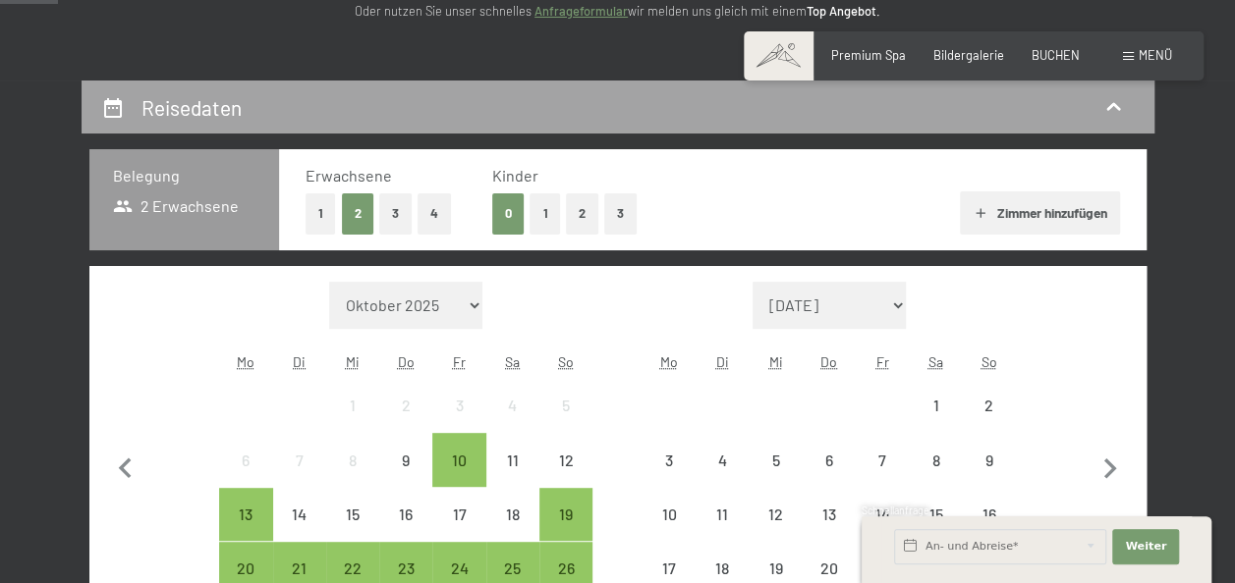
scroll to position [393, 0]
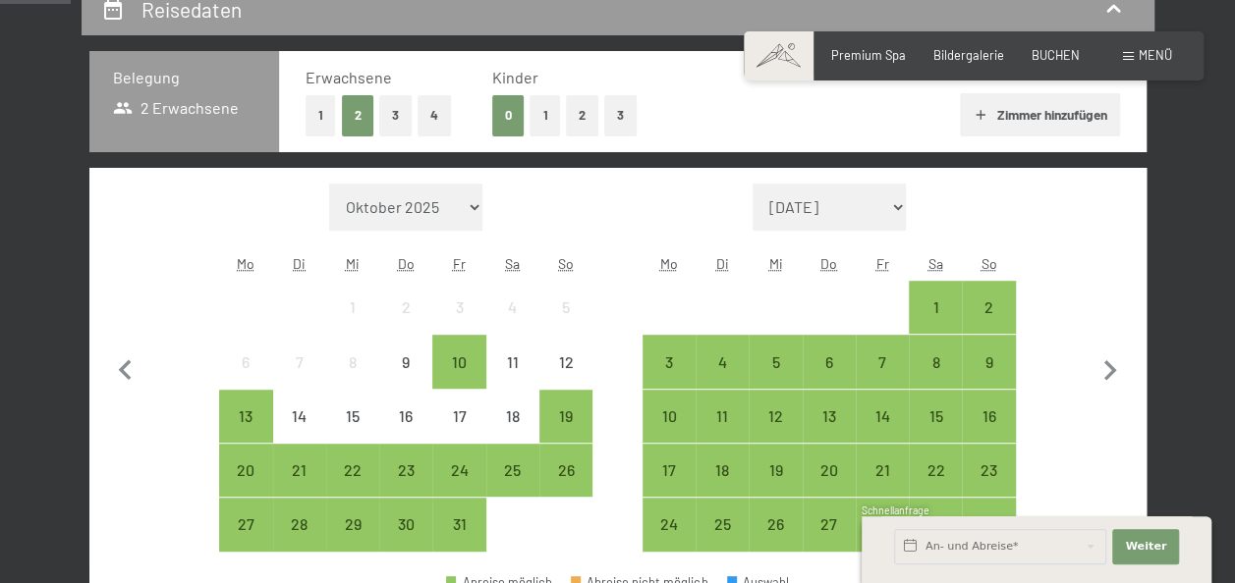
click at [547, 117] on button "1" at bounding box center [544, 115] width 30 height 40
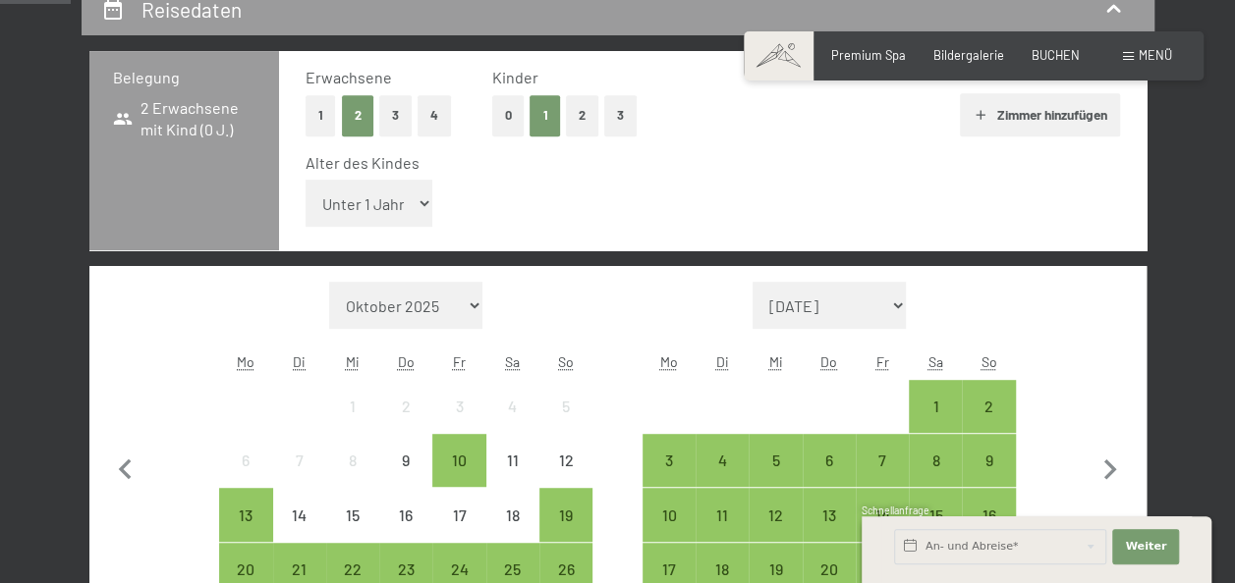
click at [422, 204] on select "Unter 1 Jahr 1 Jahr 2 Jahre 3 Jahre 4 Jahre 5 Jahre 6 Jahre 7 Jahre 8 Jahre 9 J…" at bounding box center [369, 203] width 128 height 47
select select "4"
click at [305, 180] on select "Unter 1 Jahr 1 Jahr 2 Jahre 3 Jahre 4 Jahre 5 Jahre 6 Jahre 7 Jahre 8 Jahre 9 J…" at bounding box center [369, 203] width 128 height 47
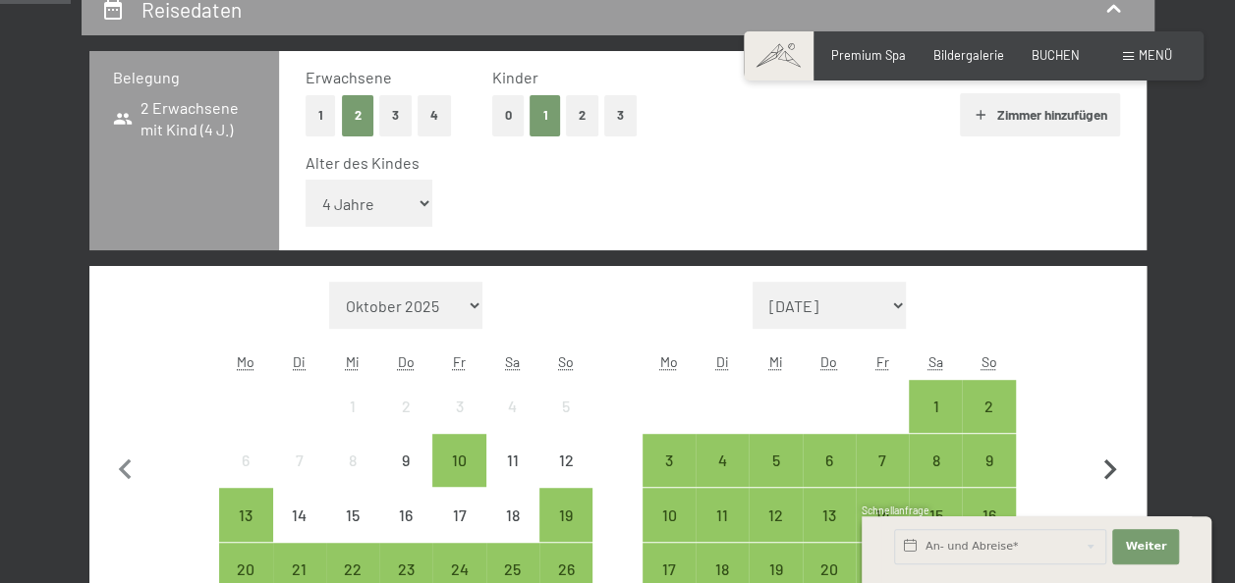
click at [1114, 466] on icon "button" at bounding box center [1109, 470] width 41 height 41
select select "2025-11-01"
select select "2025-12-01"
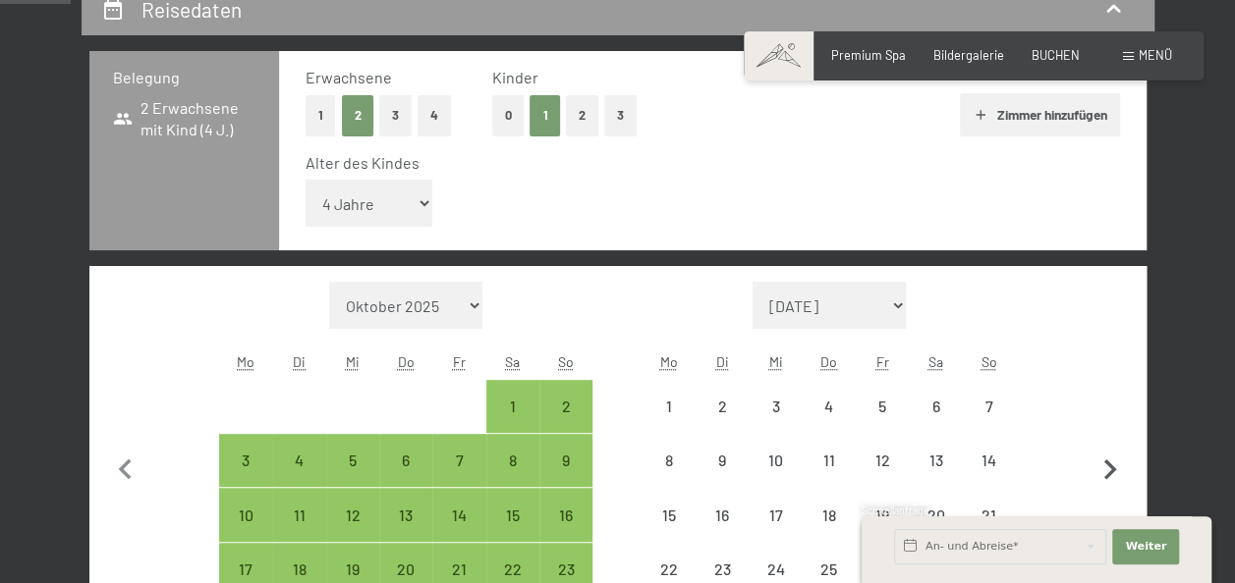
click at [1114, 466] on icon "button" at bounding box center [1109, 470] width 41 height 41
select select "2025-12-01"
select select "2026-01-01"
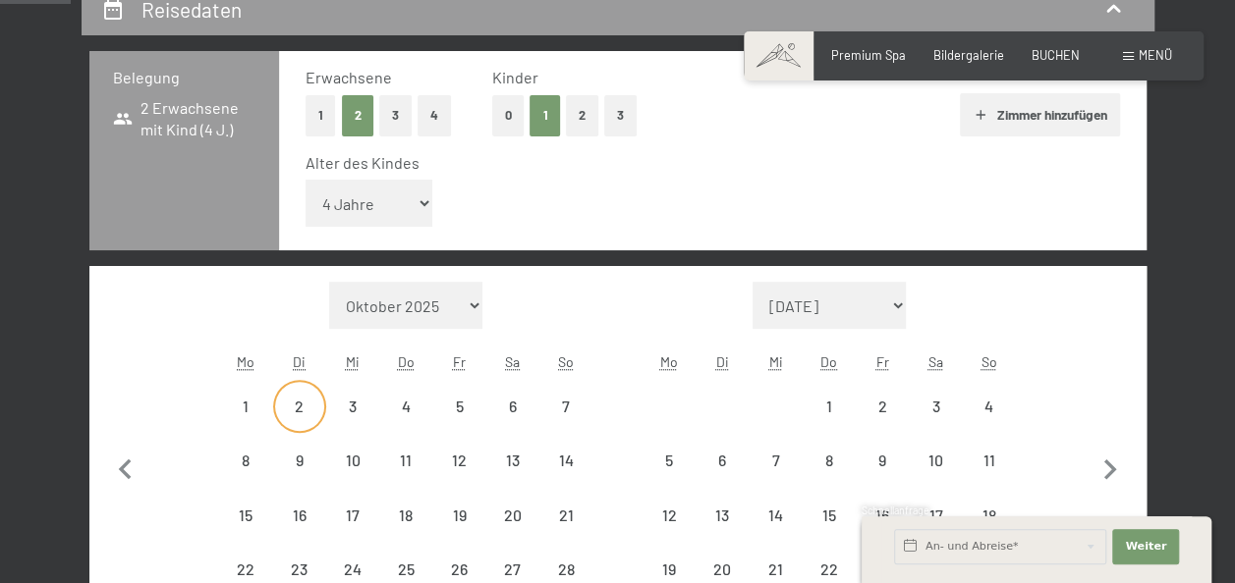
select select "2025-12-01"
select select "2026-01-01"
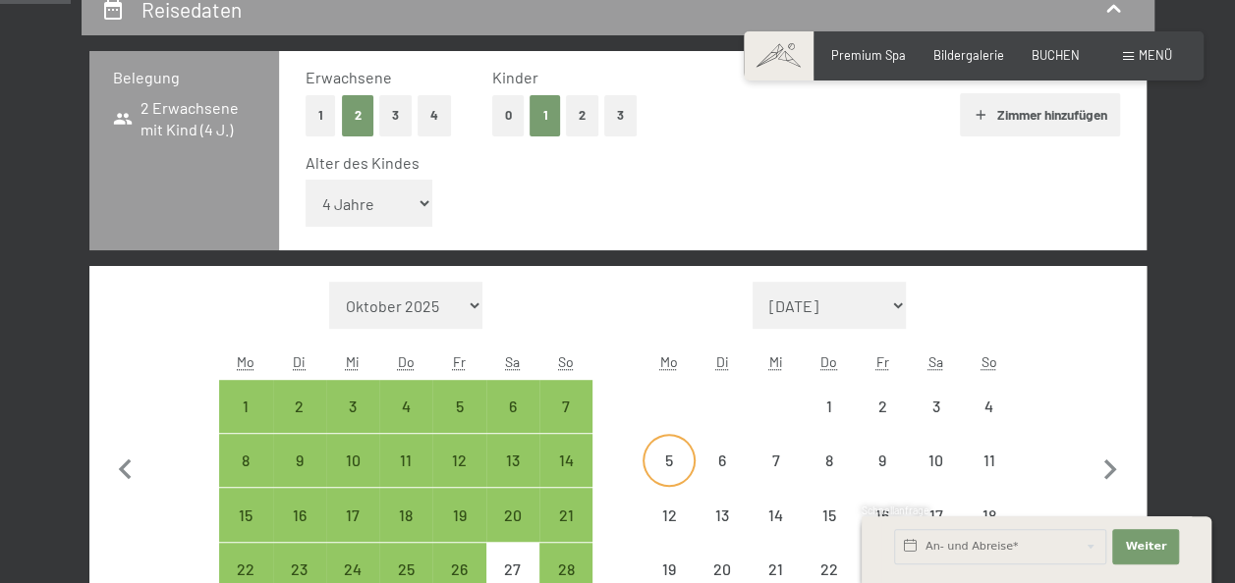
select select "2025-12-01"
select select "2026-01-01"
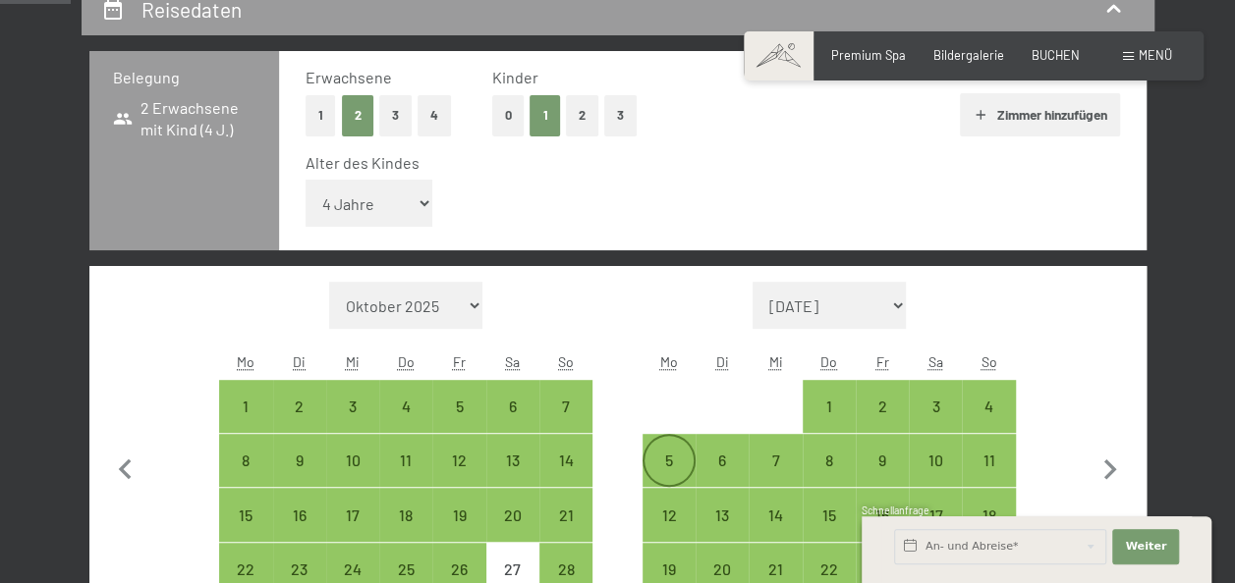
click at [673, 453] on div "5" at bounding box center [668, 477] width 49 height 49
select select "2025-12-01"
select select "2026-01-01"
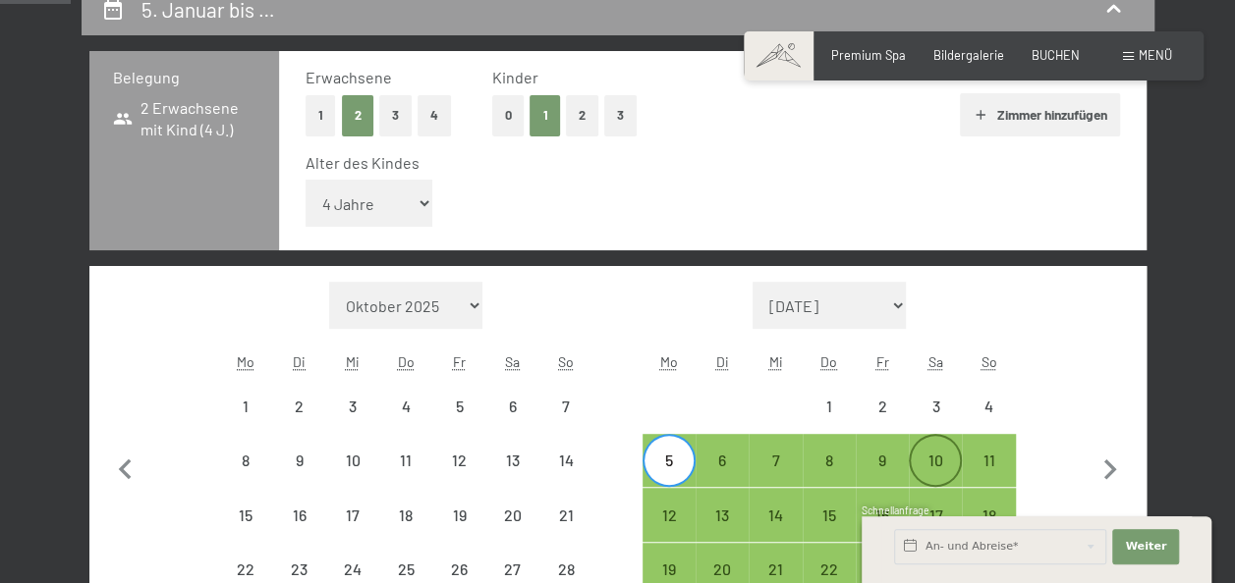
click at [939, 456] on div "10" at bounding box center [935, 477] width 49 height 49
select select "2025-12-01"
select select "2026-01-01"
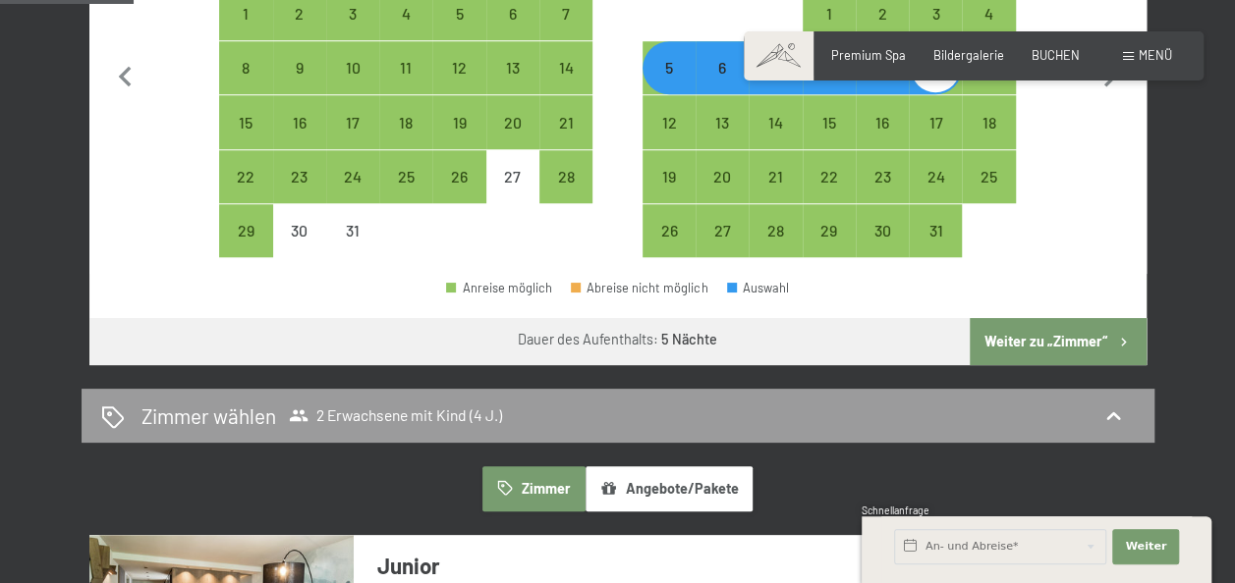
click at [1051, 340] on button "Weiter zu „Zimmer“" at bounding box center [1058, 341] width 176 height 47
select select "2025-12-01"
select select "2026-01-01"
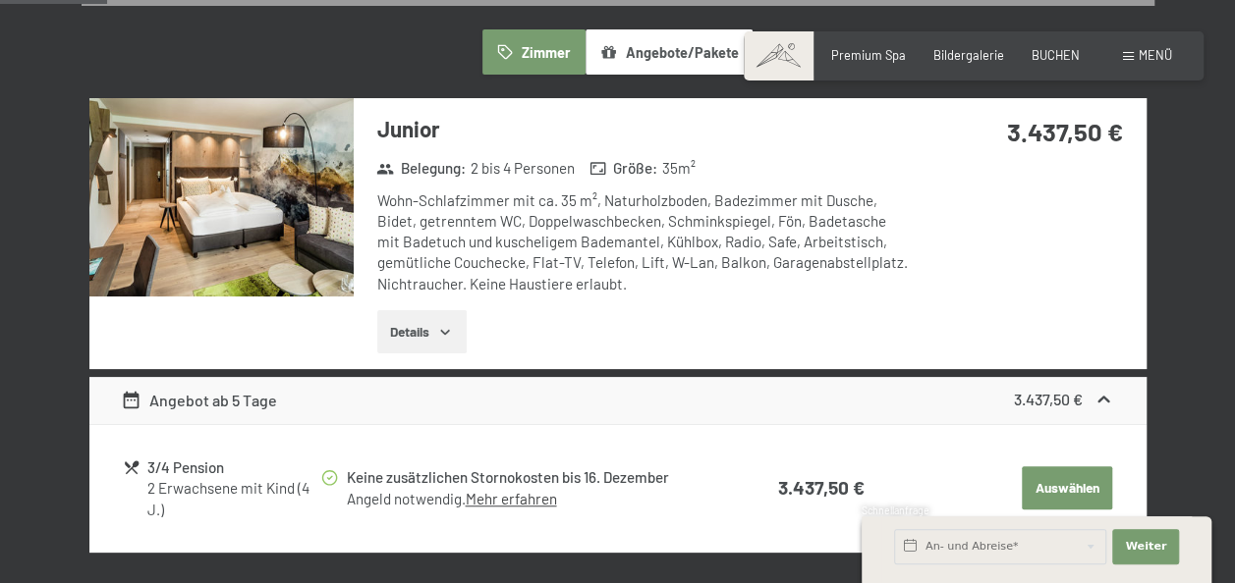
scroll to position [473, 0]
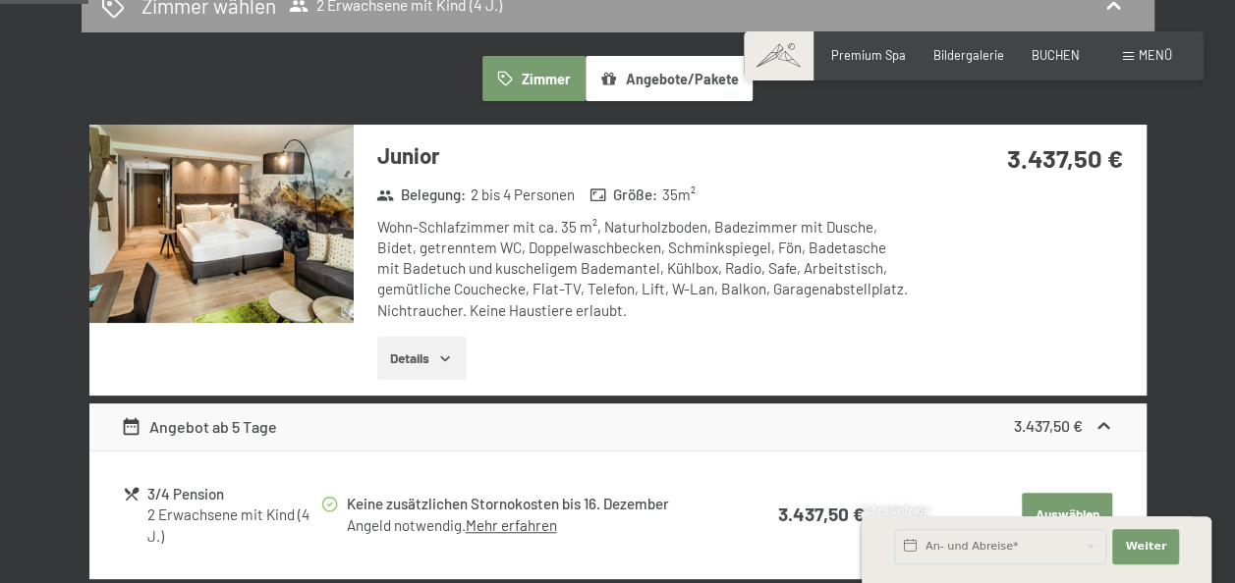
click at [272, 226] on img at bounding box center [221, 224] width 264 height 198
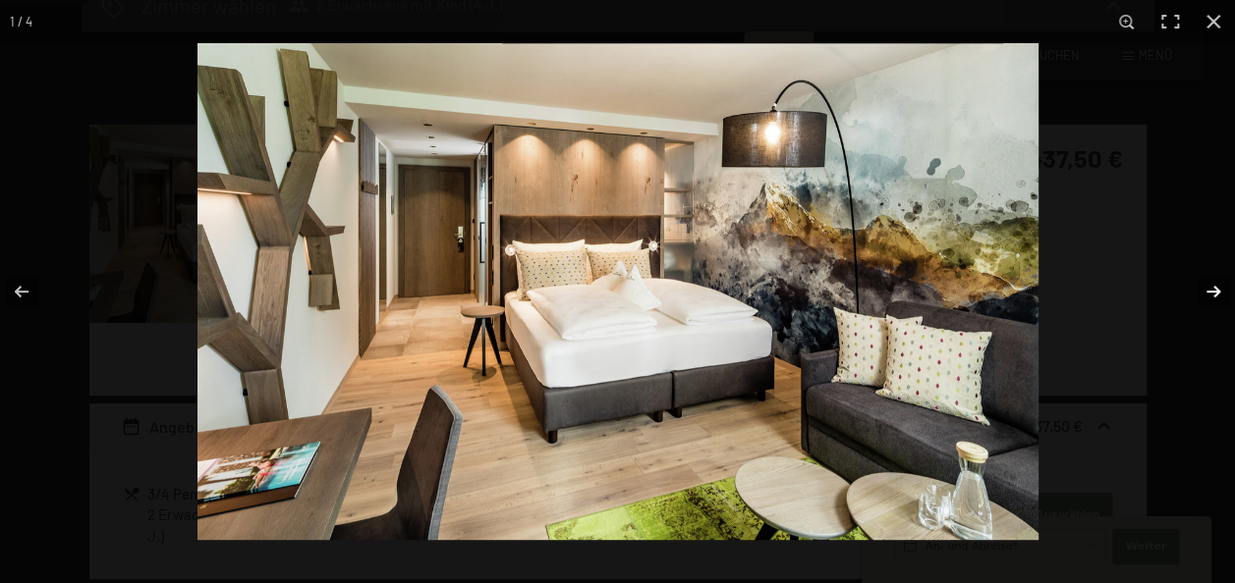
click at [1207, 290] on button "button" at bounding box center [1200, 292] width 69 height 98
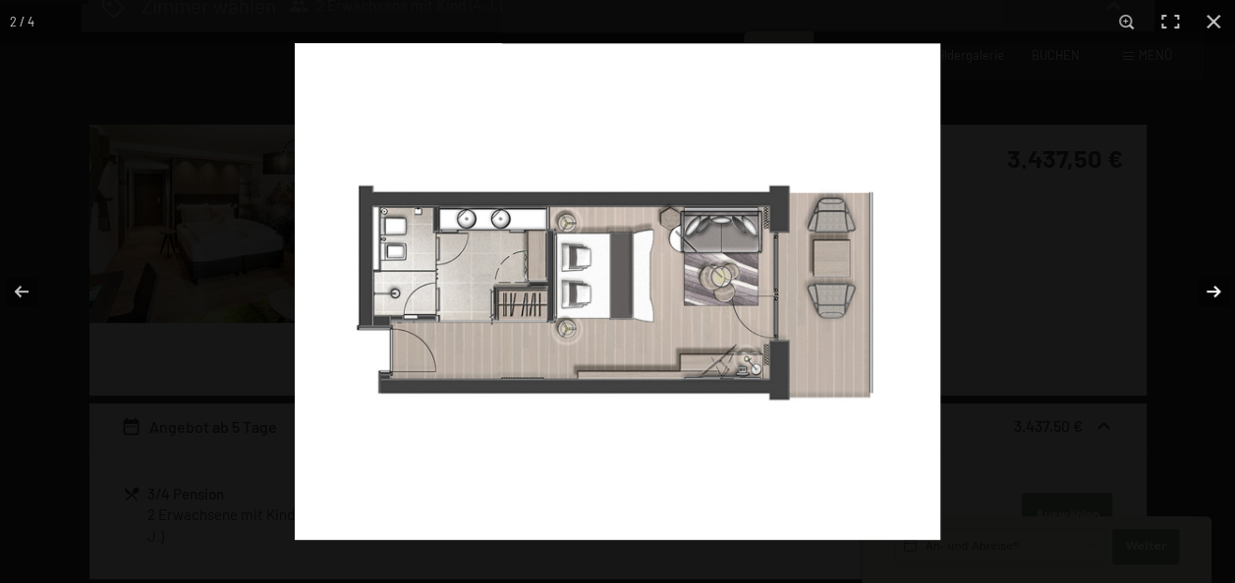
click at [1207, 290] on button "button" at bounding box center [1200, 292] width 69 height 98
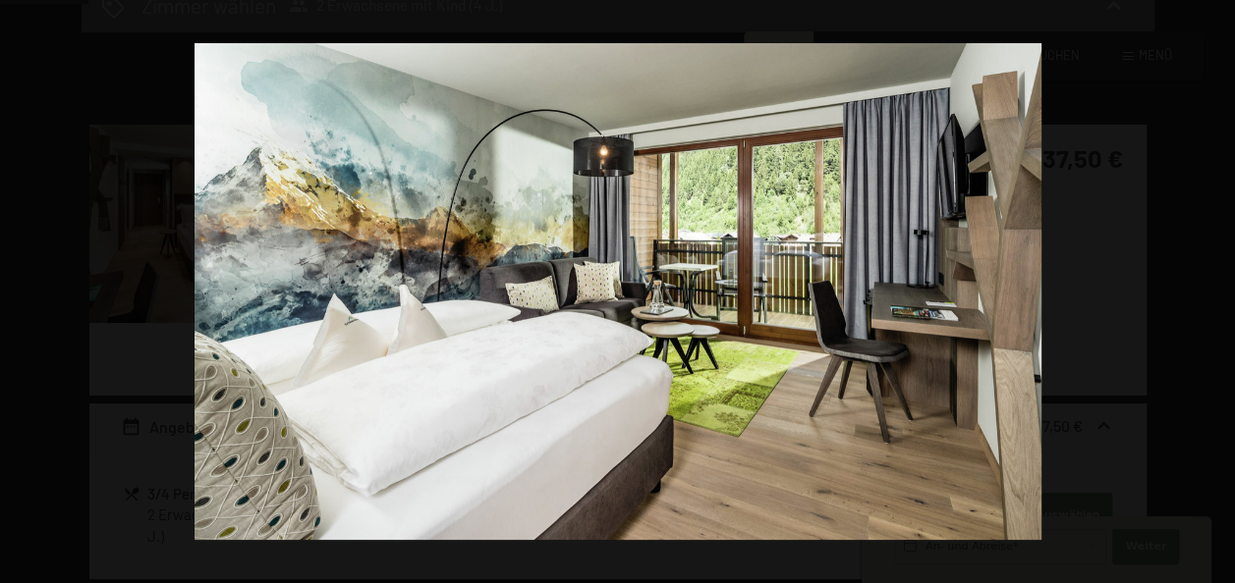
click at [1207, 290] on button "button" at bounding box center [1200, 292] width 69 height 98
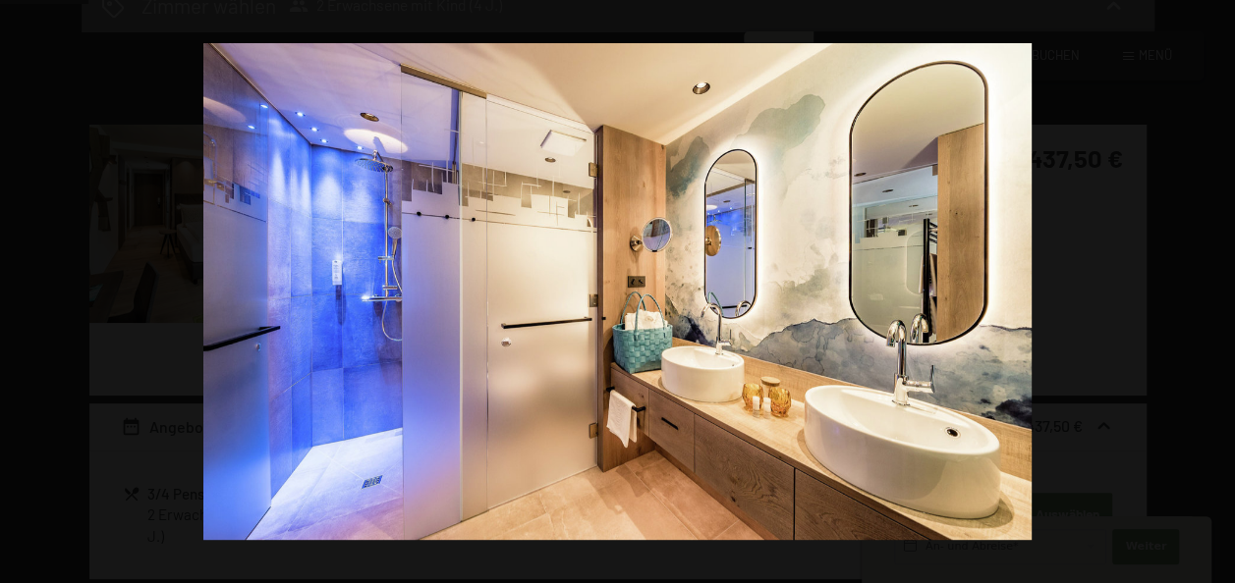
click at [1207, 290] on button "button" at bounding box center [1200, 292] width 69 height 98
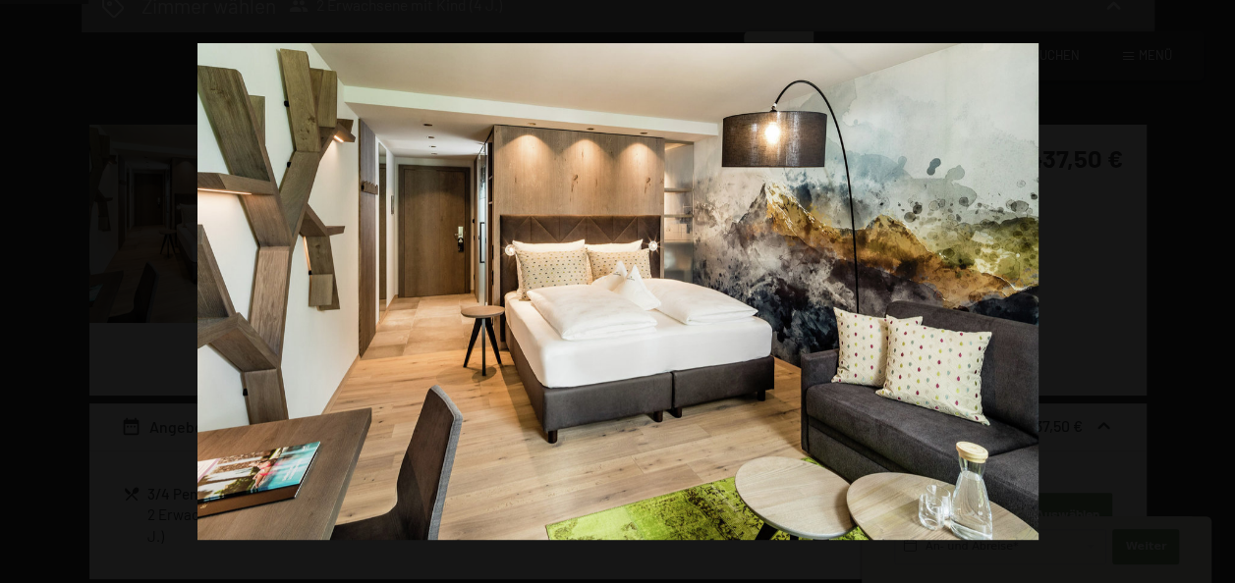
click at [1207, 290] on button "button" at bounding box center [1200, 292] width 69 height 98
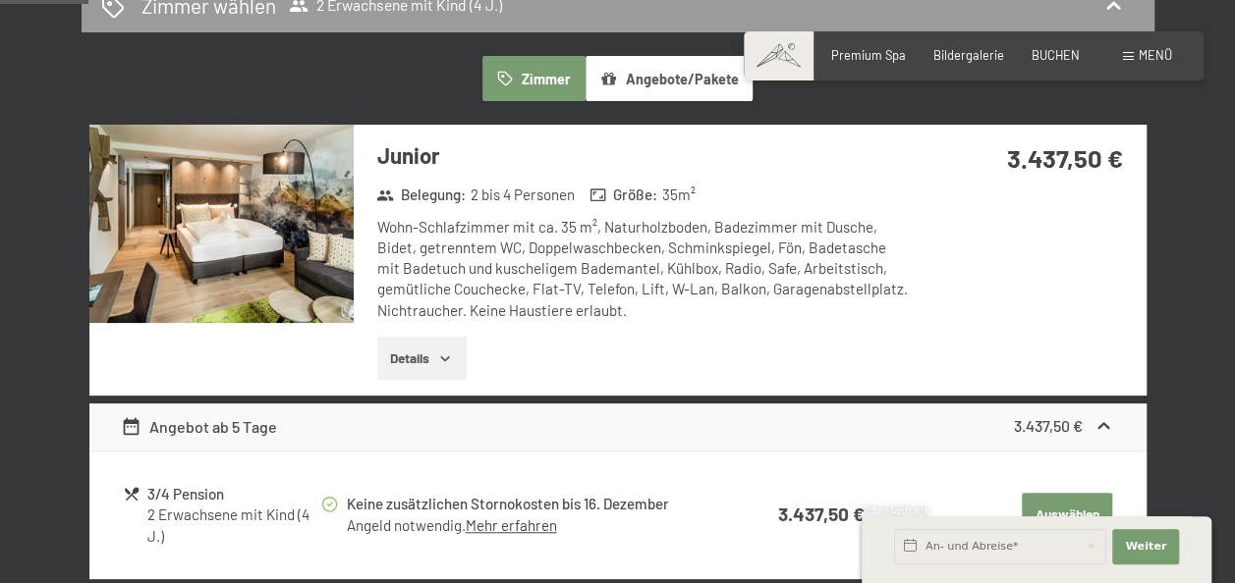
click at [0, 0] on button "button" at bounding box center [0, 0] width 0 height 0
click at [970, 56] on span "Bildergalerie" at bounding box center [968, 52] width 71 height 16
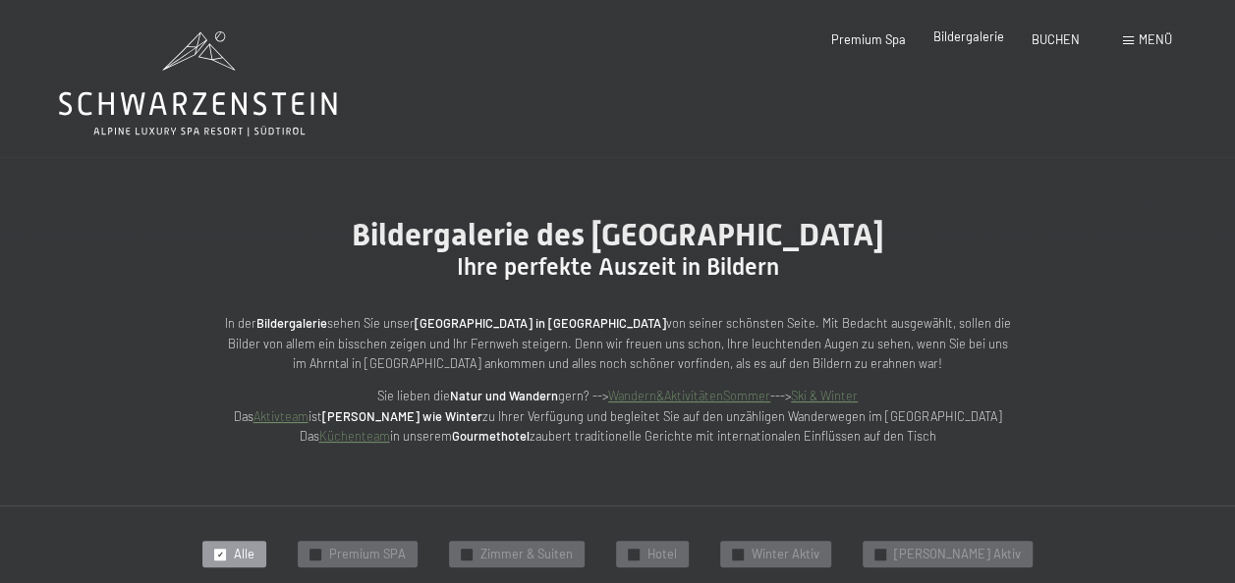
click at [972, 32] on span "Bildergalerie" at bounding box center [968, 36] width 71 height 16
click at [967, 39] on span "Bildergalerie" at bounding box center [968, 36] width 71 height 16
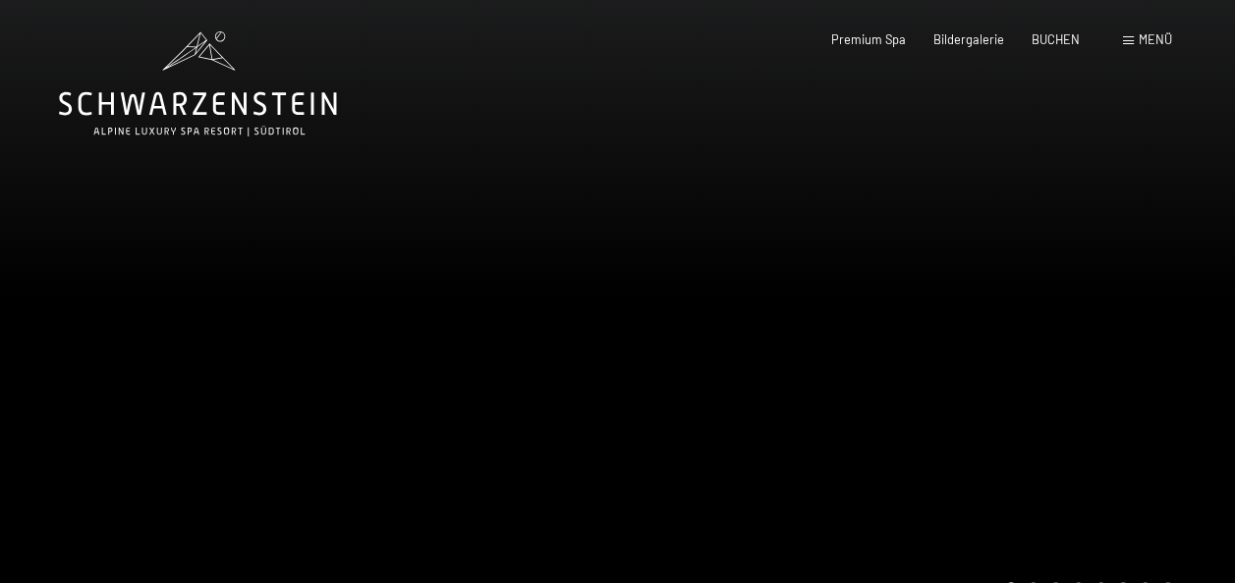
click at [40, 346] on div at bounding box center [309, 319] width 618 height 638
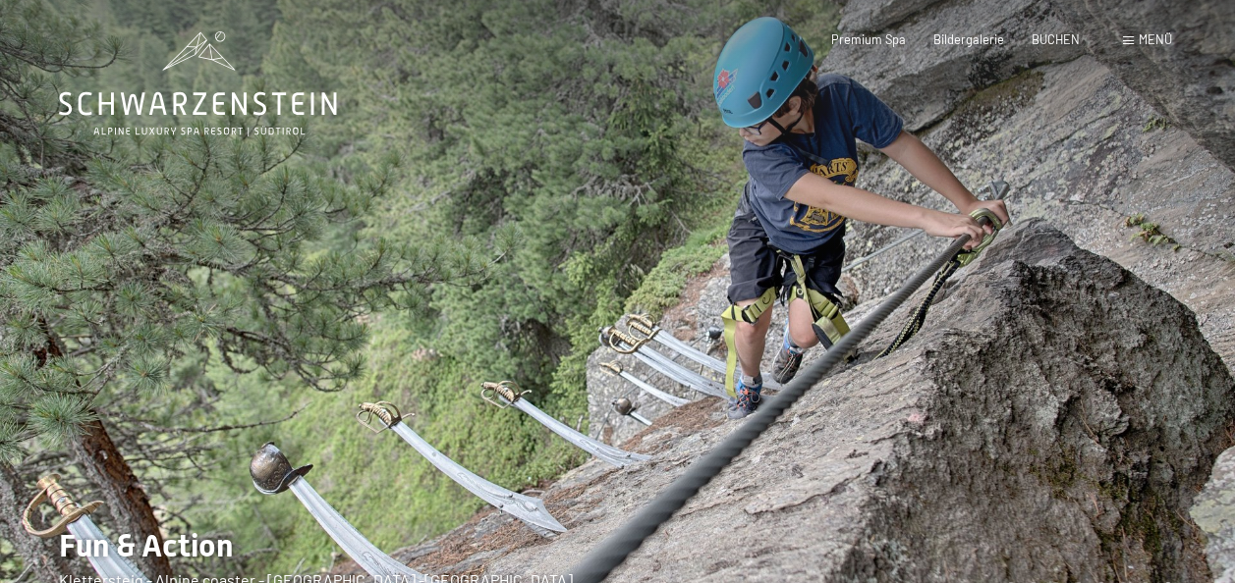
click at [1141, 33] on span "Menü" at bounding box center [1154, 39] width 33 height 16
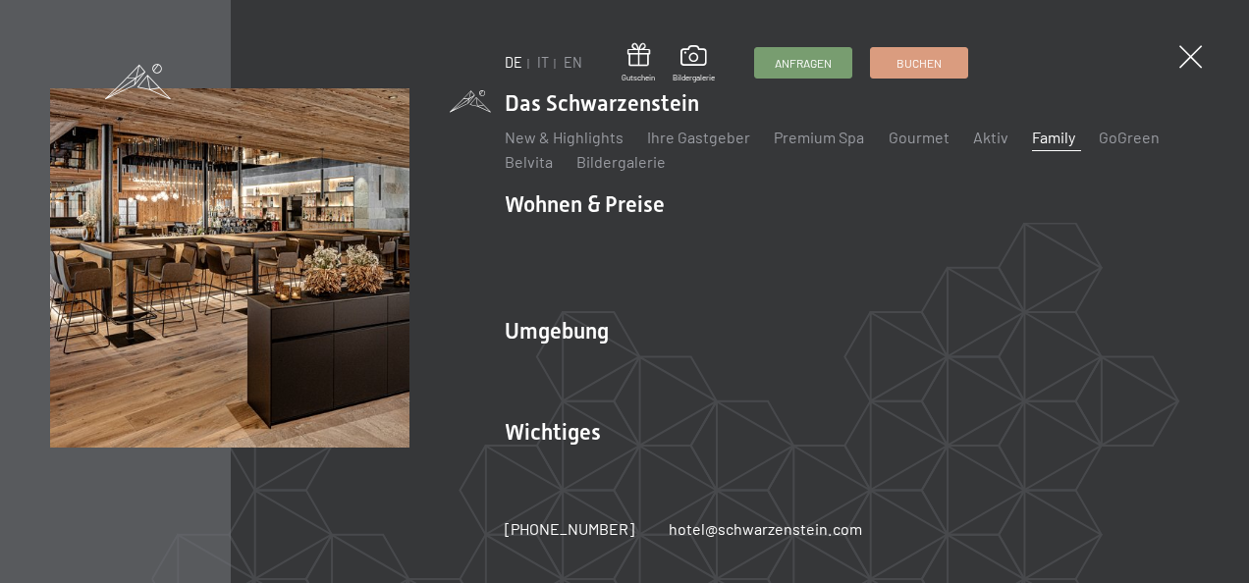
click at [1046, 143] on link "Family" at bounding box center [1052, 137] width 43 height 19
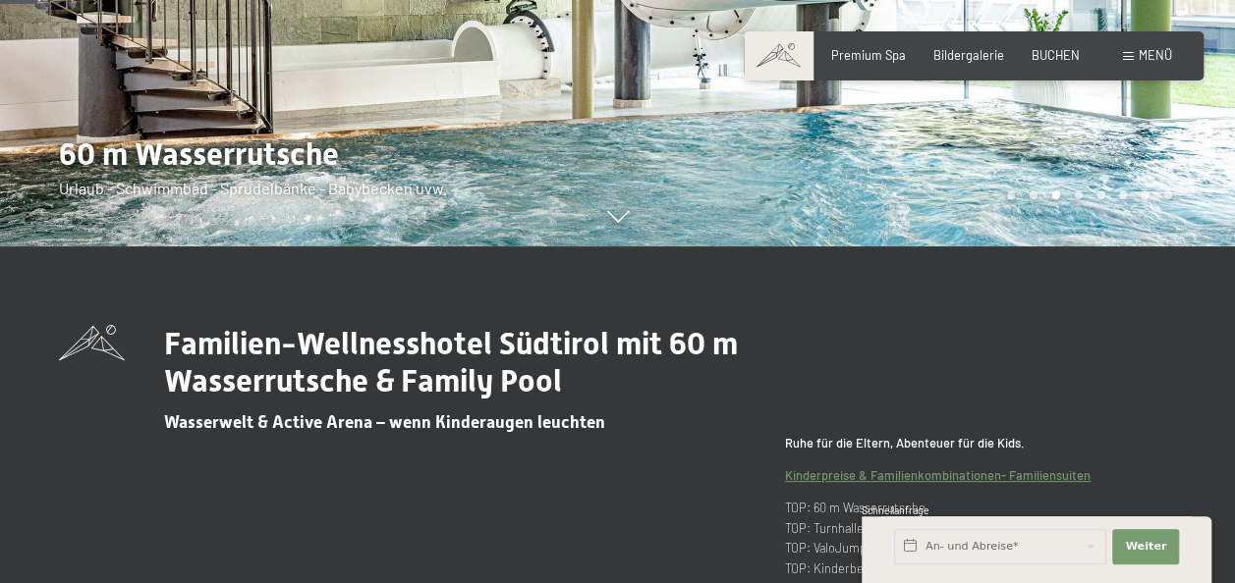
scroll to position [393, 0]
